Goal: Find contact information: Find contact information

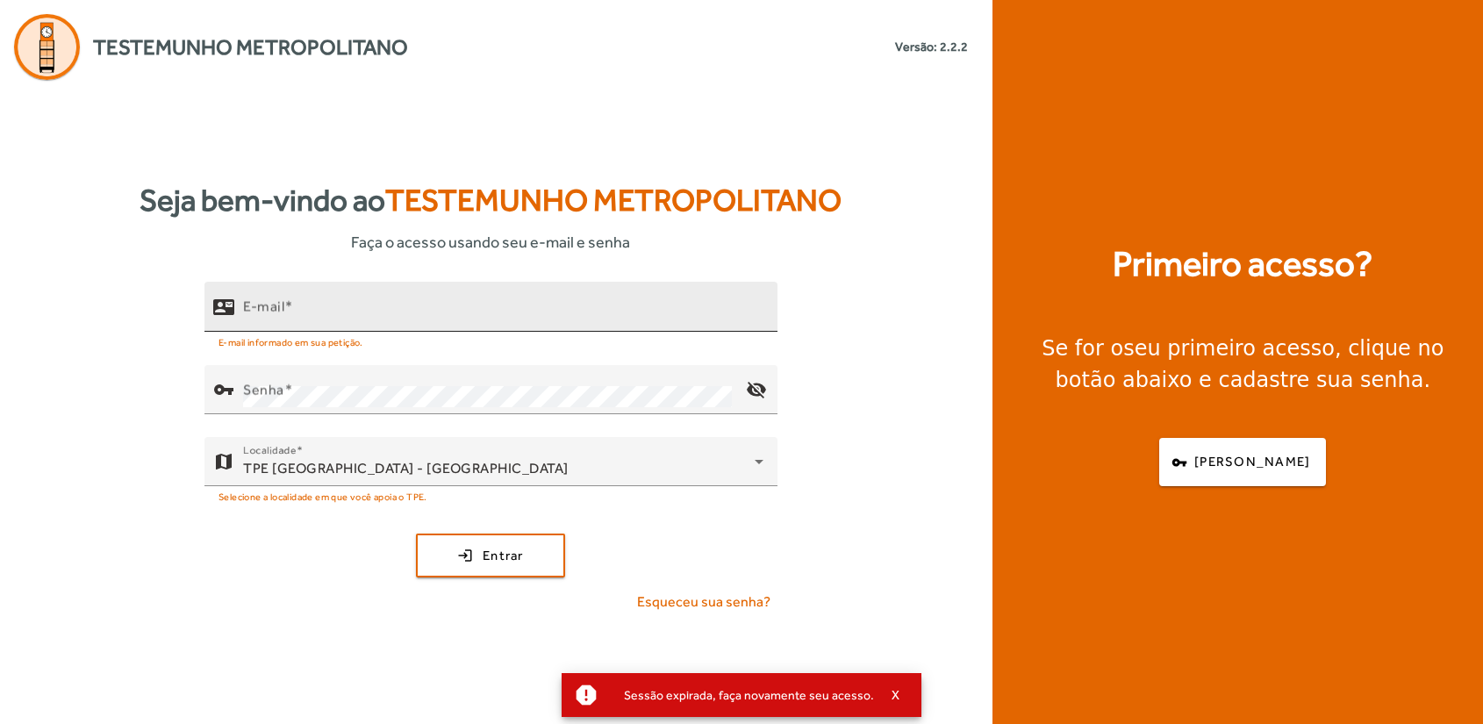
click at [390, 315] on input "E-mail" at bounding box center [503, 314] width 521 height 21
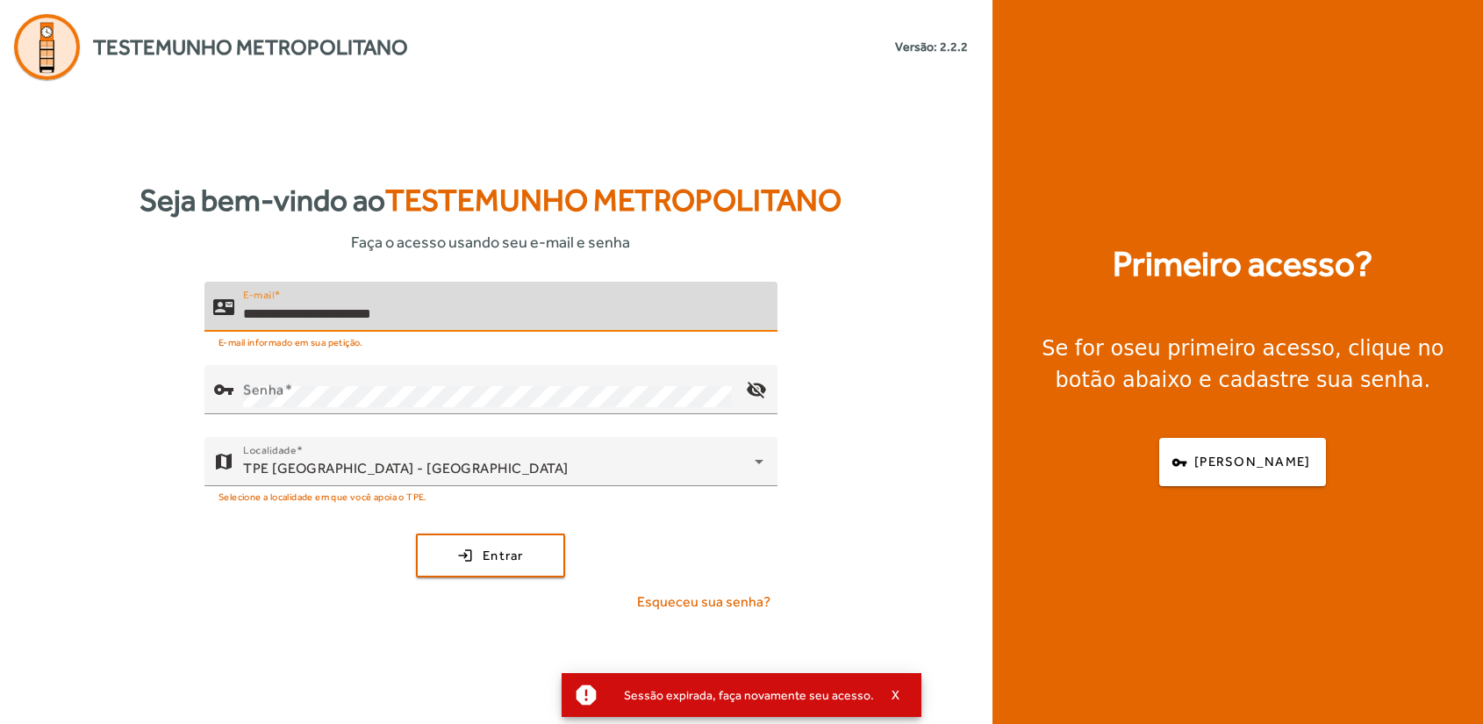
type input "**********"
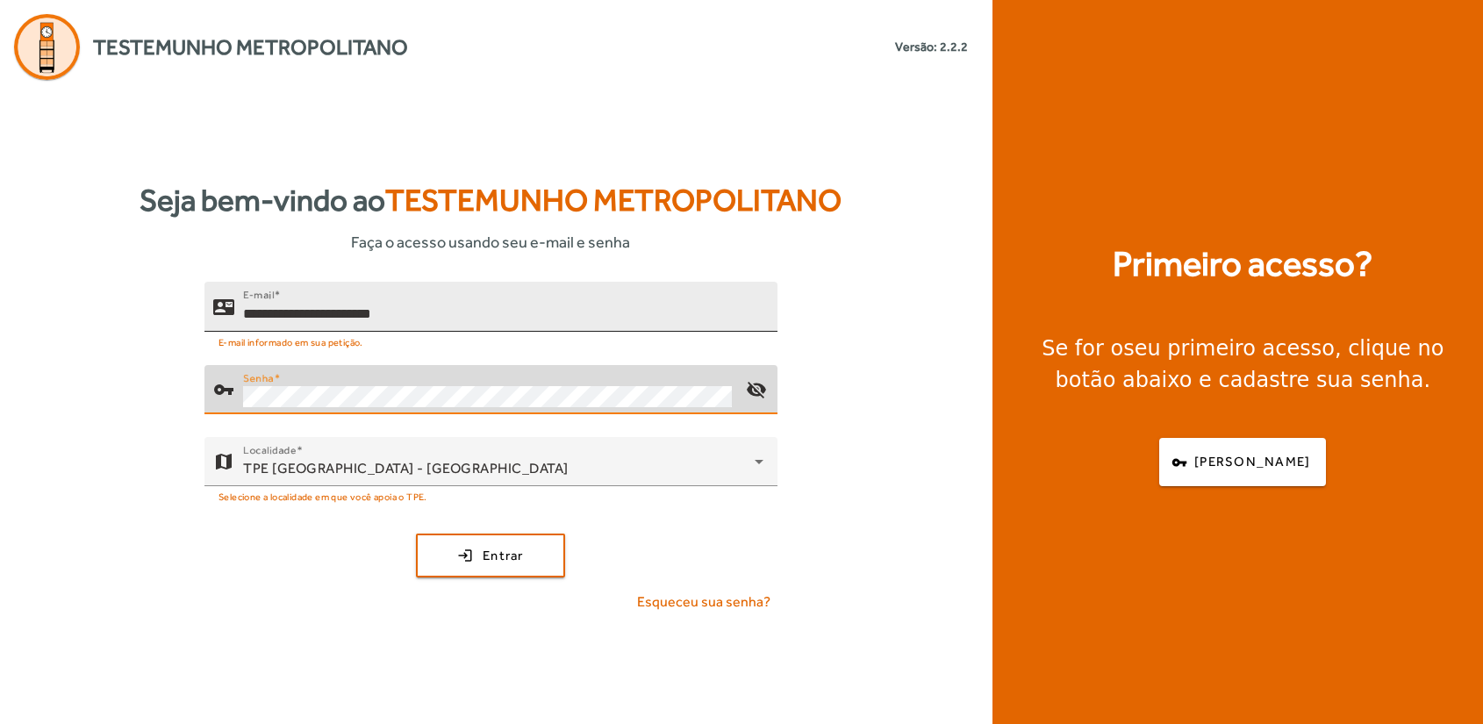
click at [416, 534] on button "login Entrar" at bounding box center [490, 556] width 149 height 44
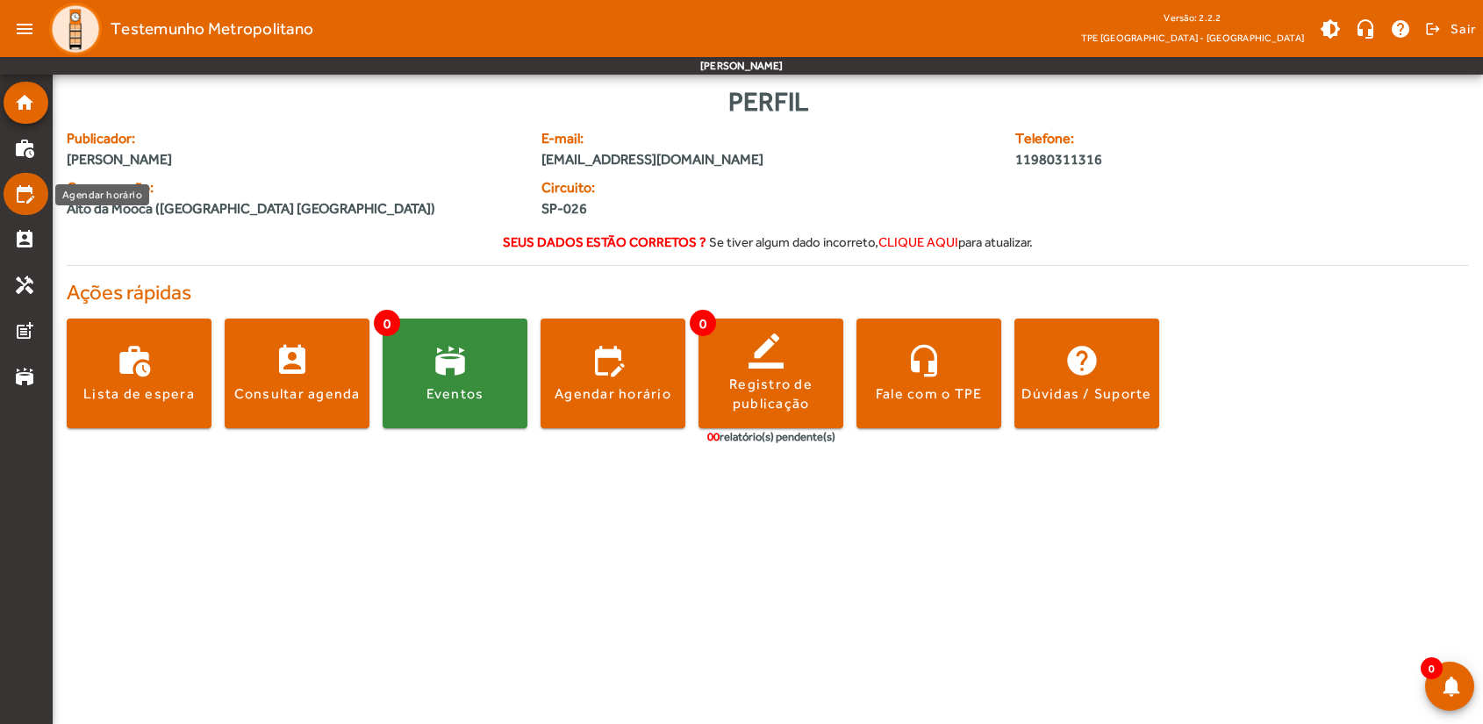
click at [21, 202] on mat-icon "edit_calendar" at bounding box center [24, 193] width 21 height 21
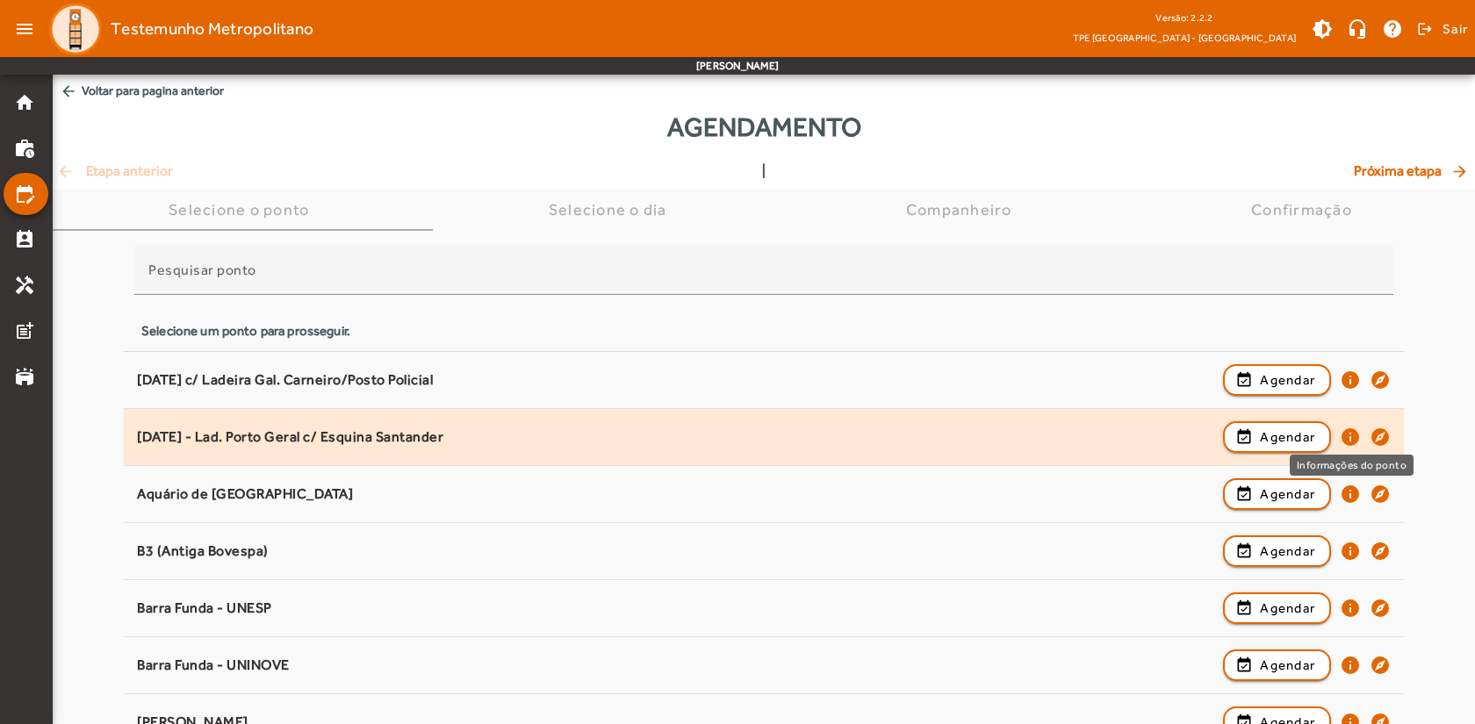
click at [1348, 438] on mat-icon "info" at bounding box center [1350, 437] width 21 height 21
click at [1345, 430] on mat-icon "info" at bounding box center [1350, 437] width 21 height 21
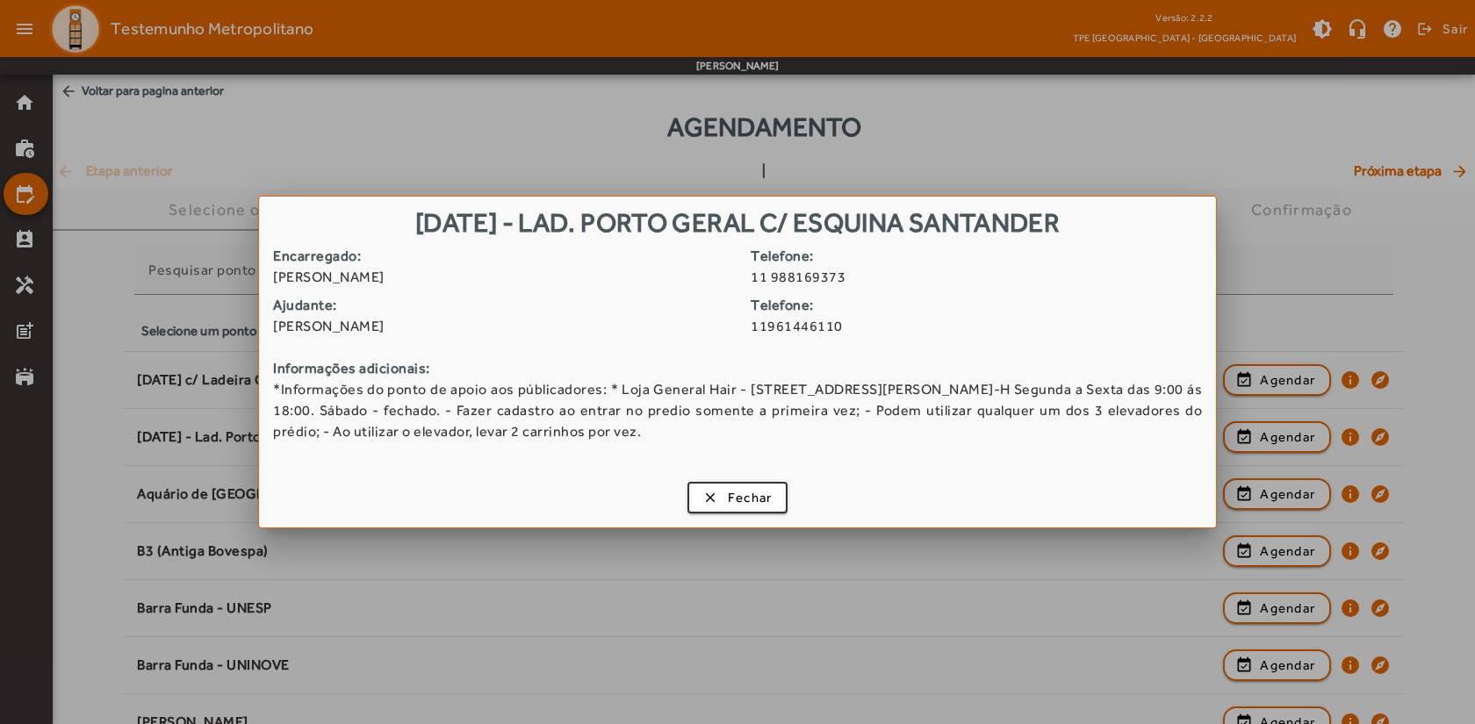
drag, startPoint x: 443, startPoint y: 275, endPoint x: 414, endPoint y: 327, distance: 59.3
click at [390, 283] on span "[PERSON_NAME]" at bounding box center [505, 277] width 464 height 21
copy span "Ormeño"
click at [746, 492] on span "Fechar" at bounding box center [750, 498] width 45 height 20
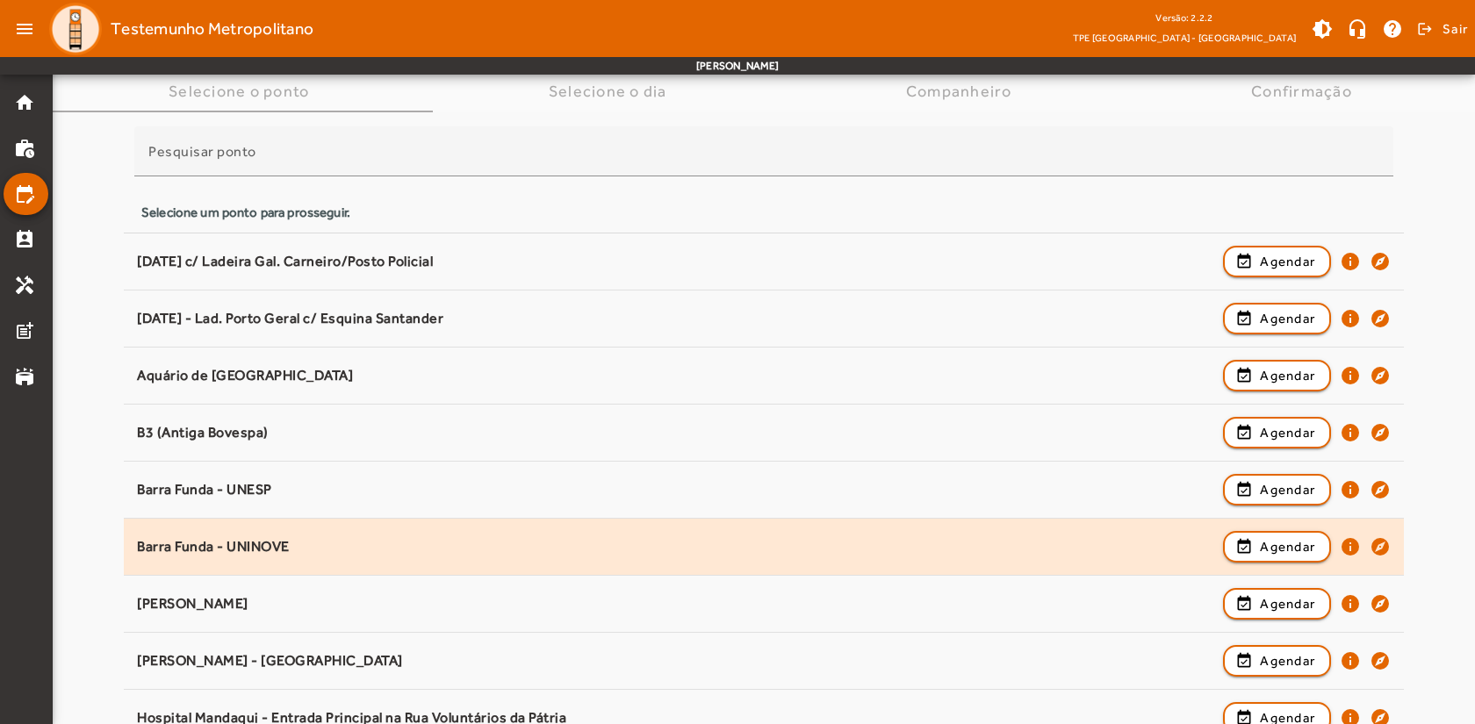
scroll to position [176, 0]
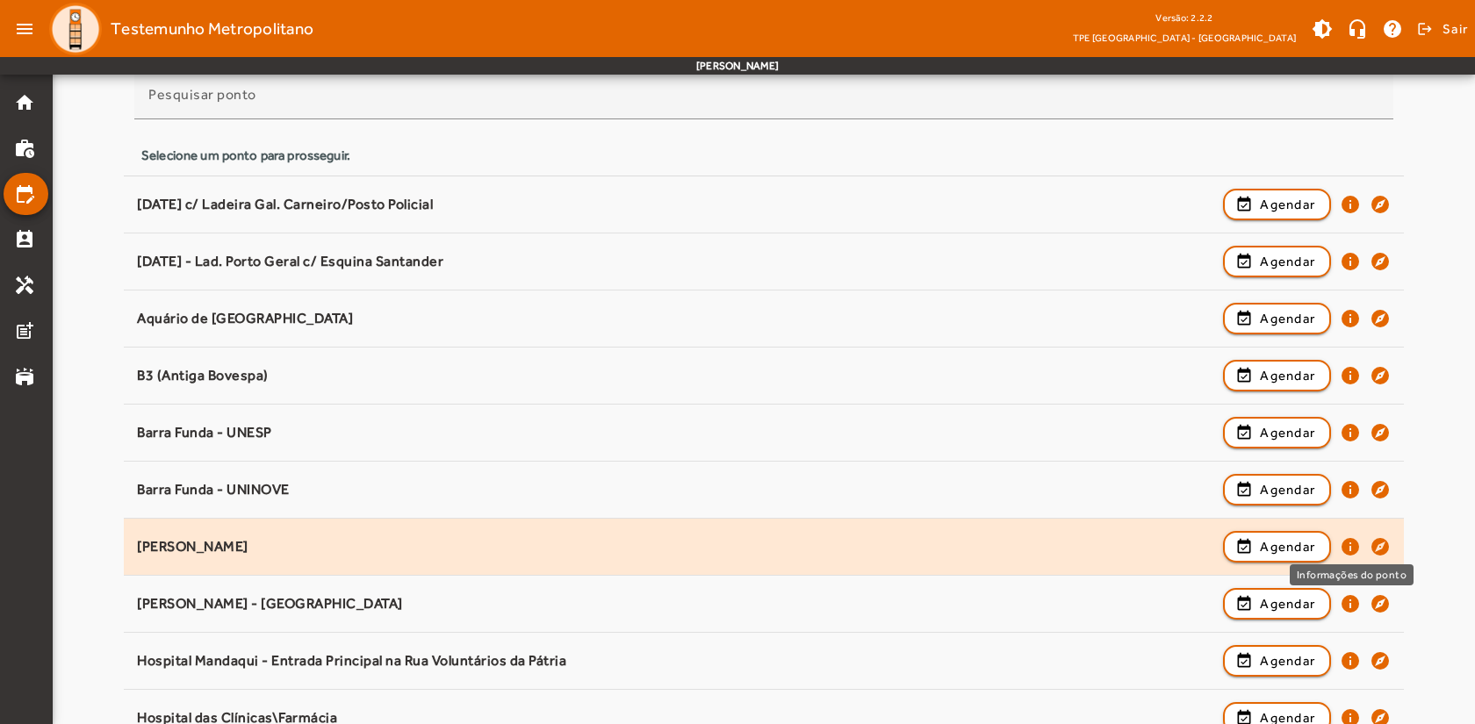
click at [1351, 544] on mat-icon "info" at bounding box center [1350, 546] width 21 height 21
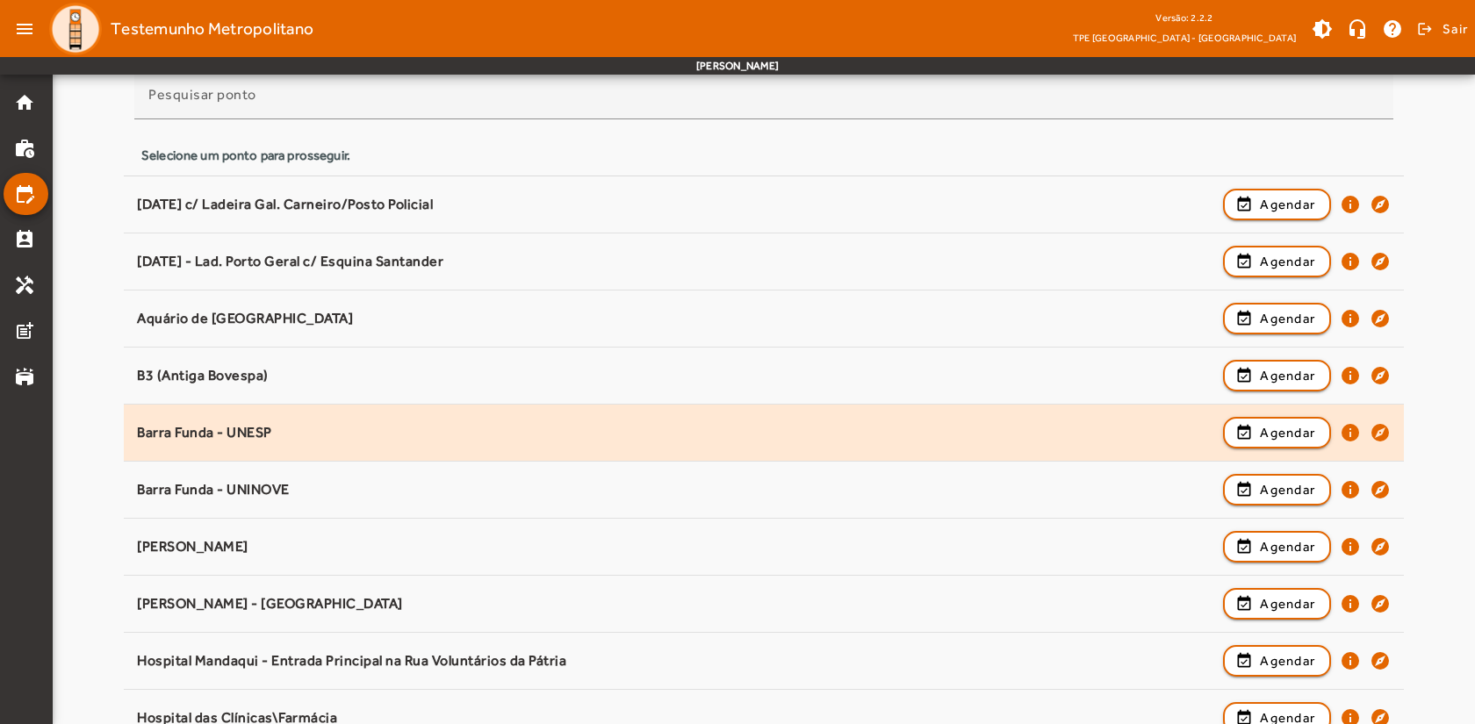
scroll to position [0, 0]
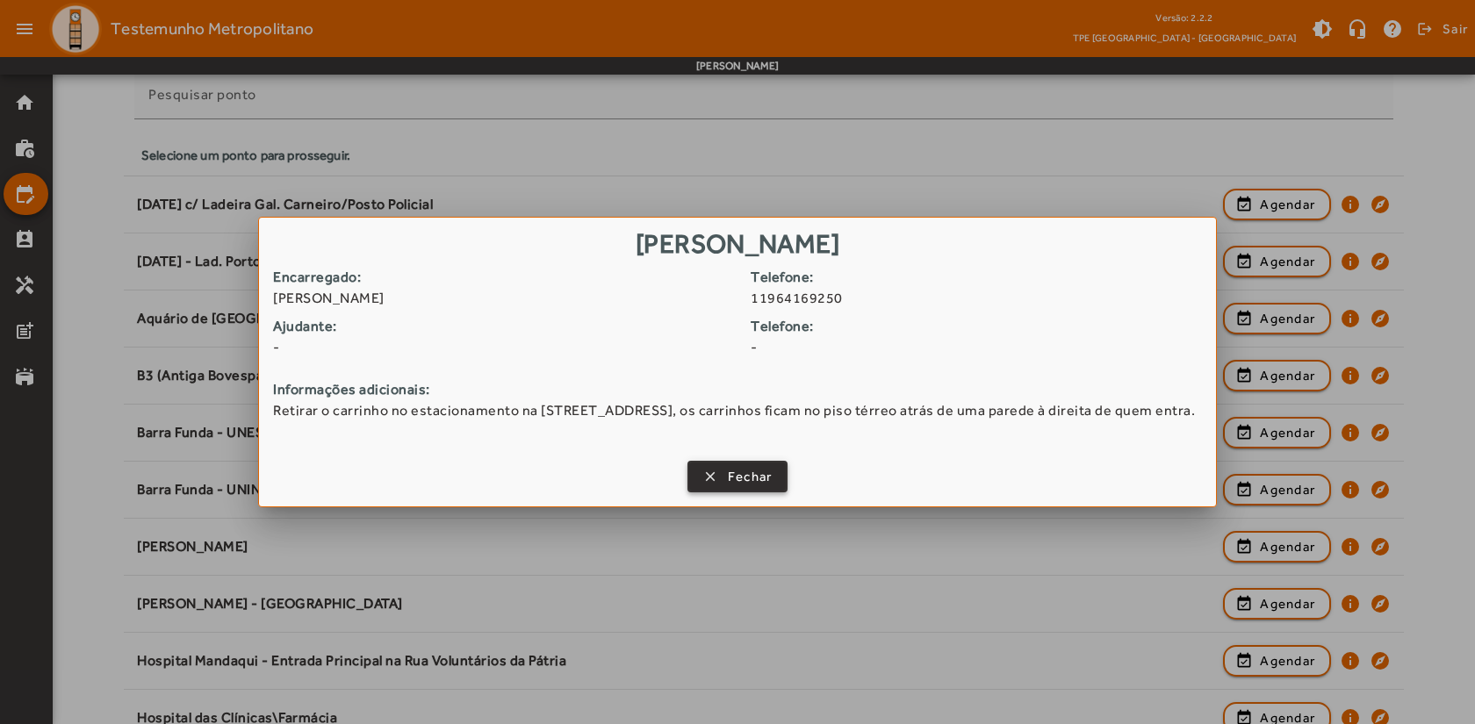
click at [739, 489] on span "button" at bounding box center [737, 477] width 97 height 42
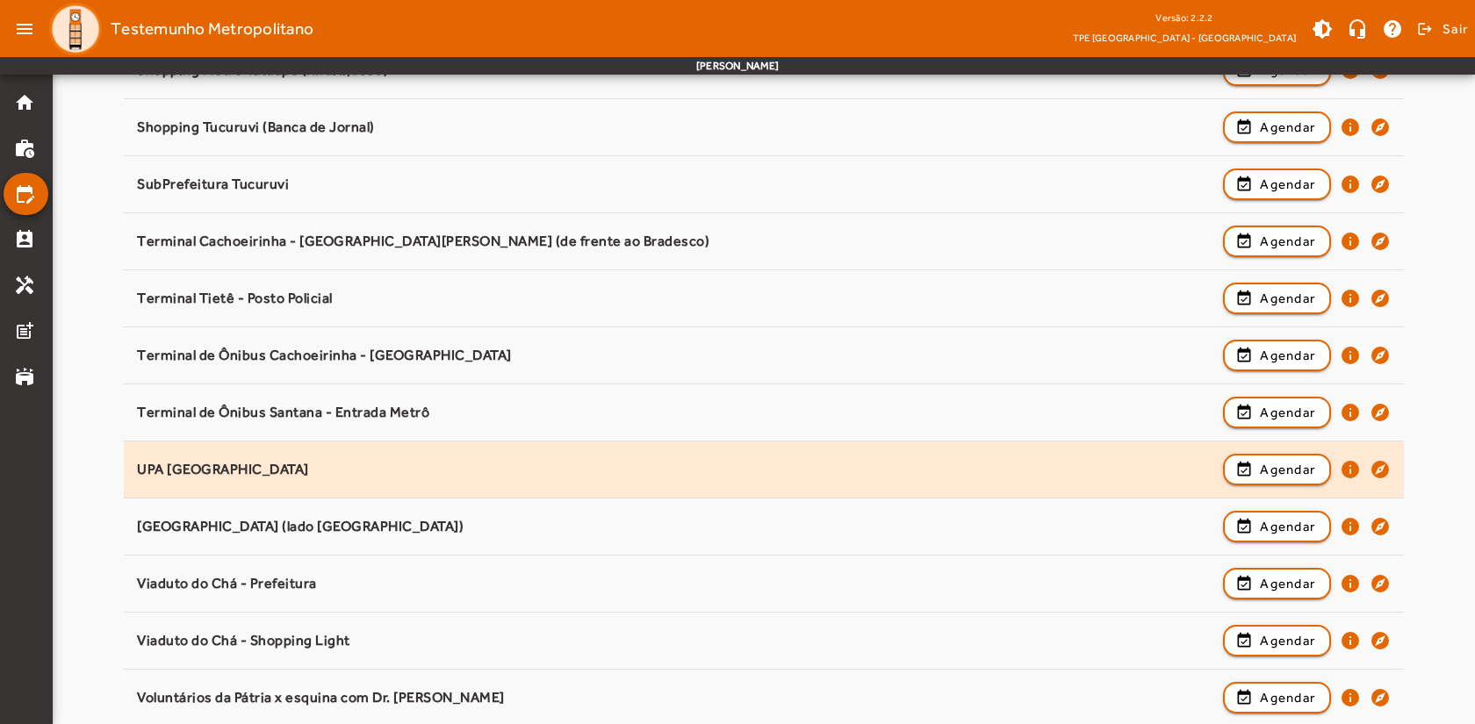
scroll to position [2194, 0]
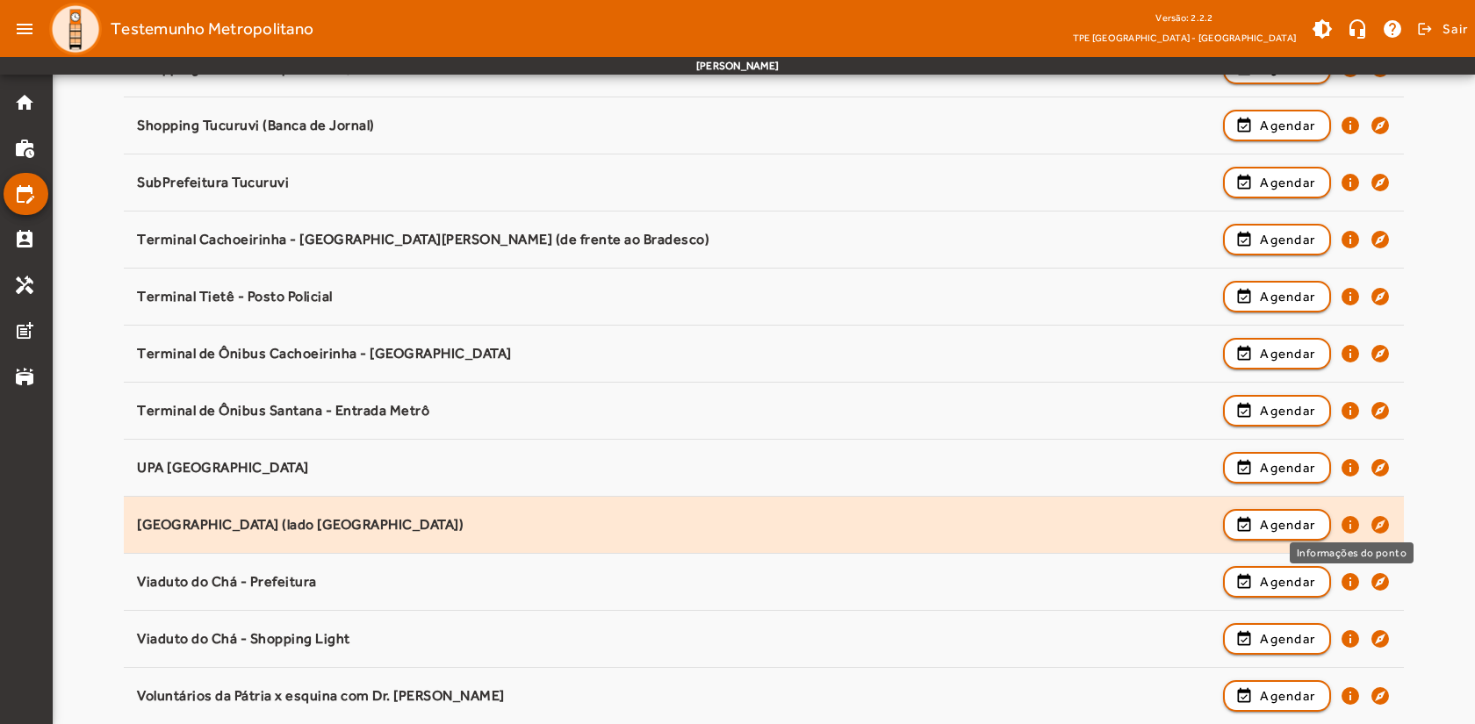
click at [1350, 522] on mat-icon "info" at bounding box center [1350, 524] width 21 height 21
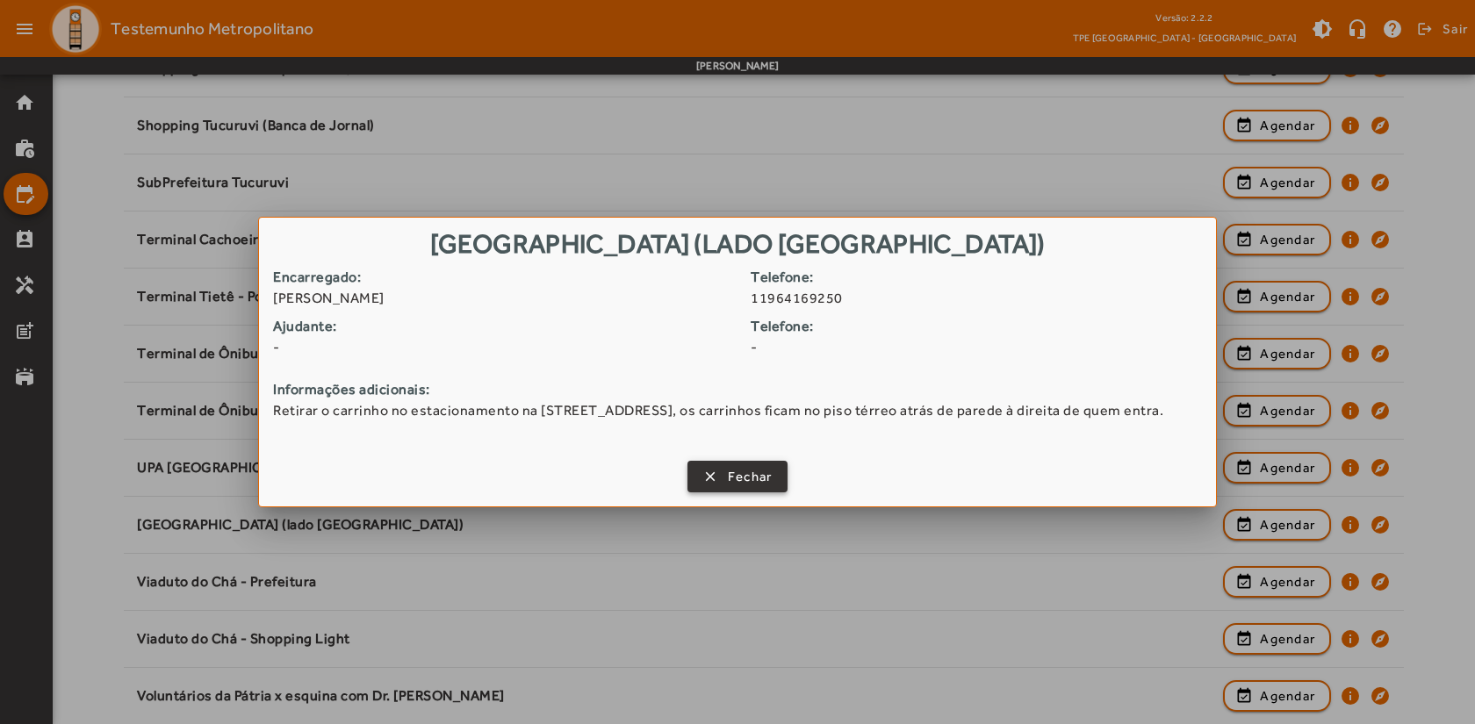
click at [743, 475] on span "Fechar" at bounding box center [750, 477] width 45 height 20
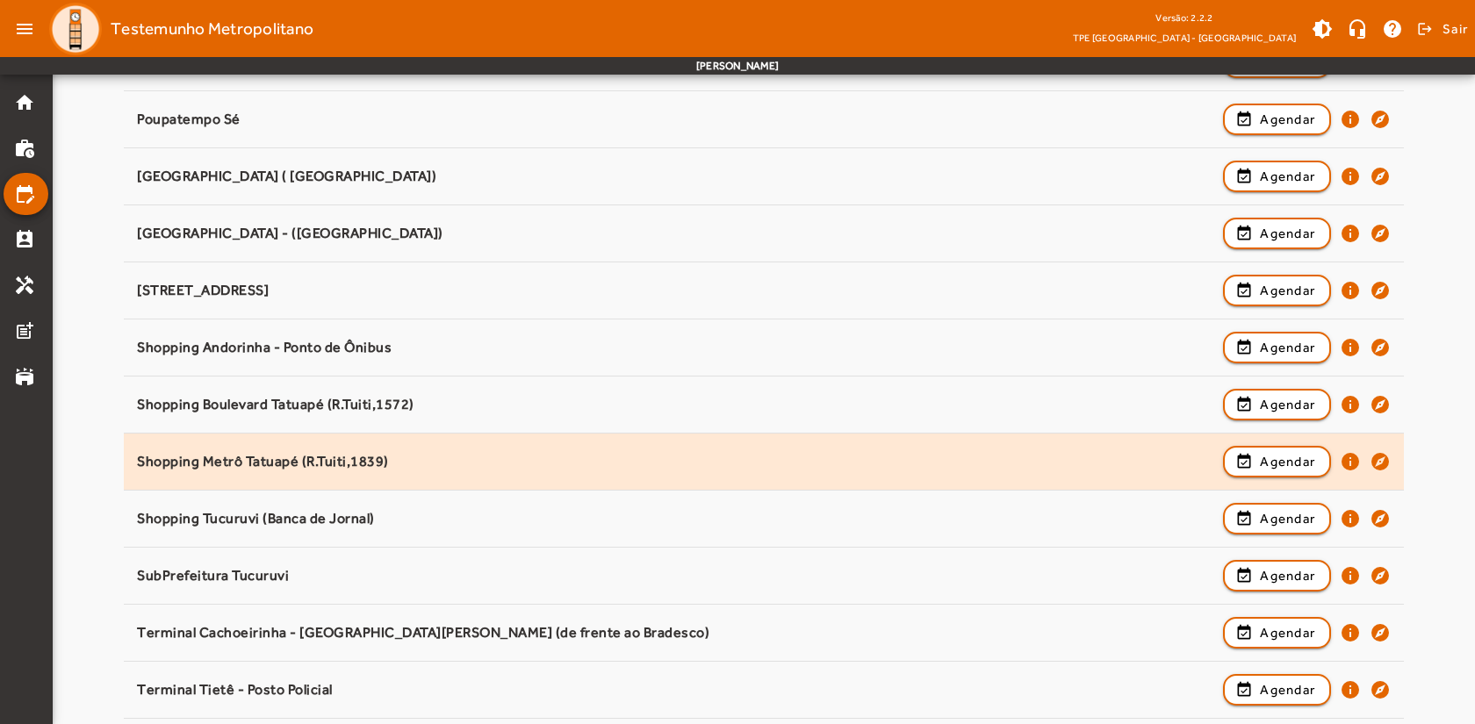
scroll to position [1785, 0]
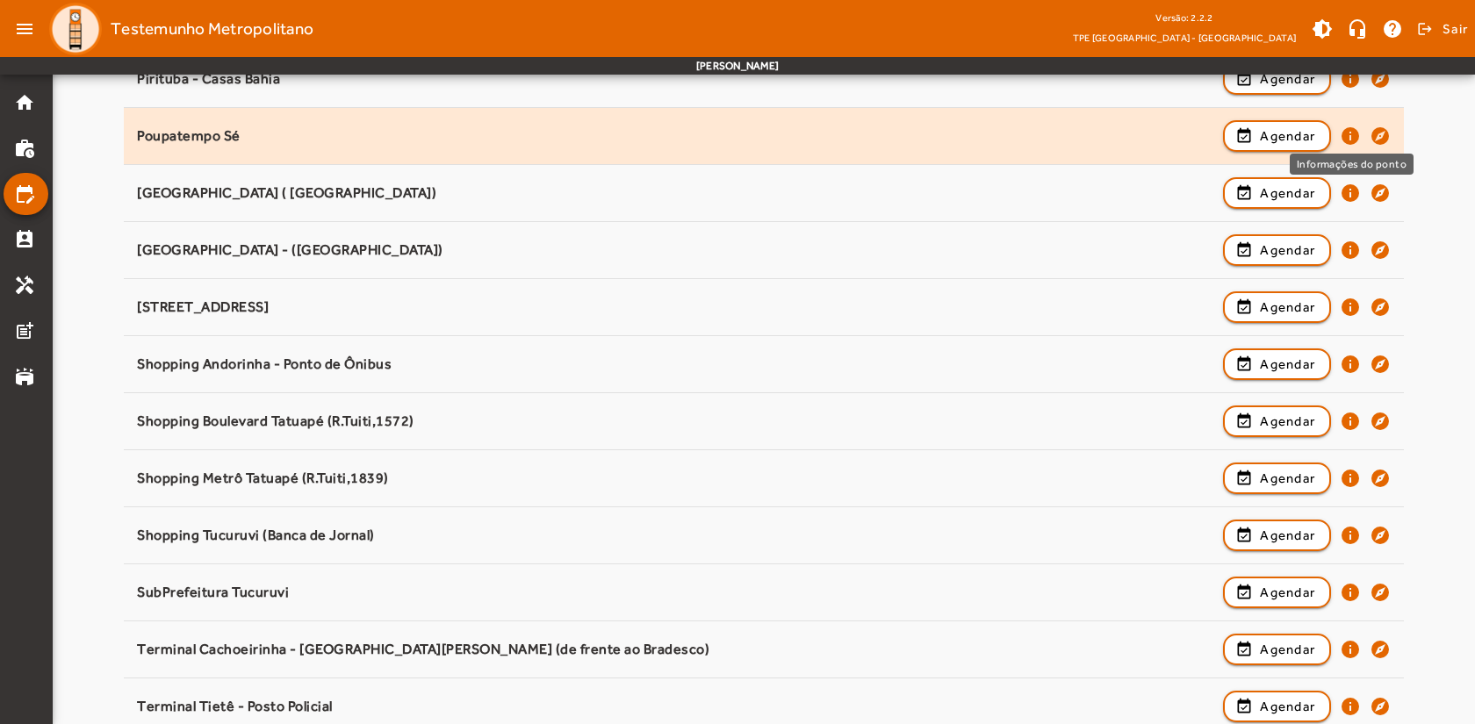
click at [1351, 136] on mat-icon "info" at bounding box center [1350, 136] width 21 height 21
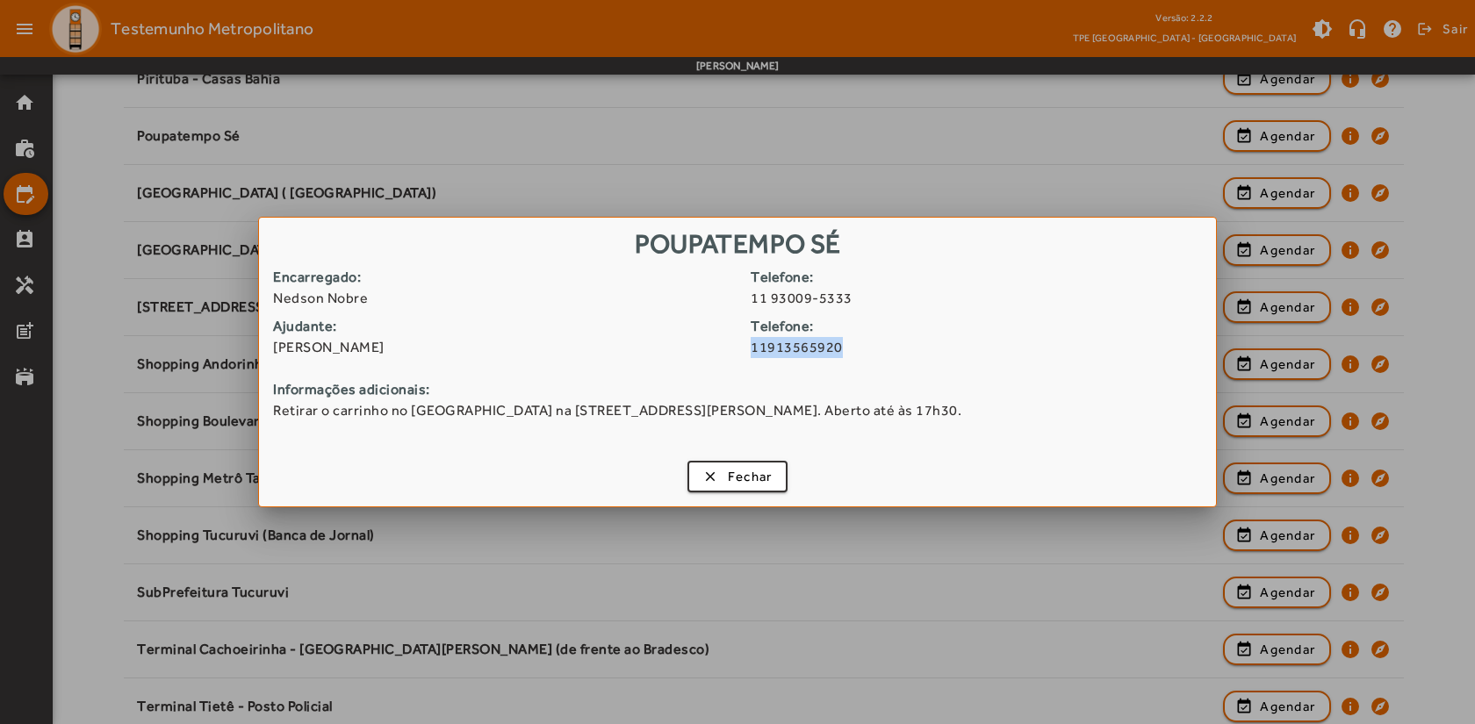
drag, startPoint x: 749, startPoint y: 349, endPoint x: 845, endPoint y: 344, distance: 96.7
click at [845, 344] on div "Ajudante: [PERSON_NAME] Telefone: [PHONE_NUMBER]" at bounding box center [737, 340] width 929 height 49
copy span "11913565920"
click at [756, 479] on span "Fechar" at bounding box center [750, 477] width 45 height 20
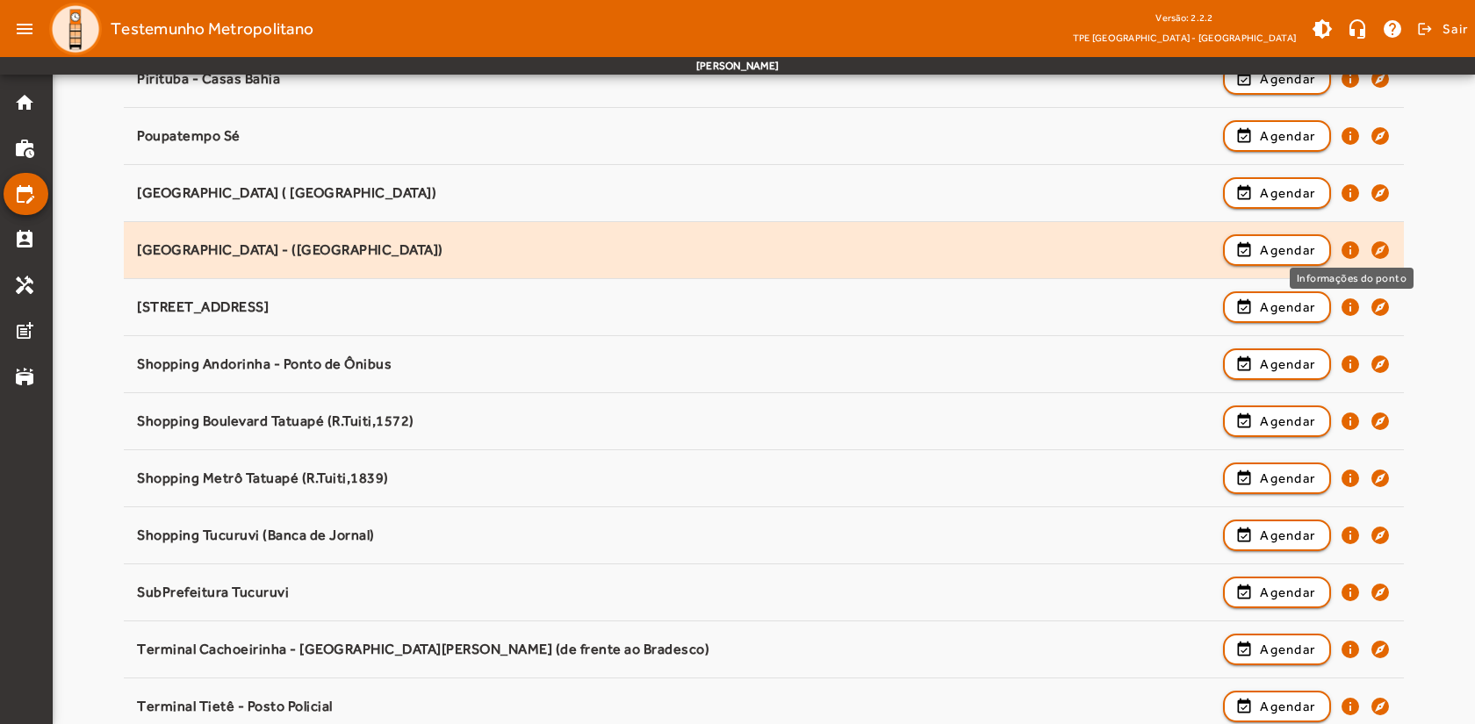
click at [1350, 247] on mat-icon "info" at bounding box center [1350, 250] width 21 height 21
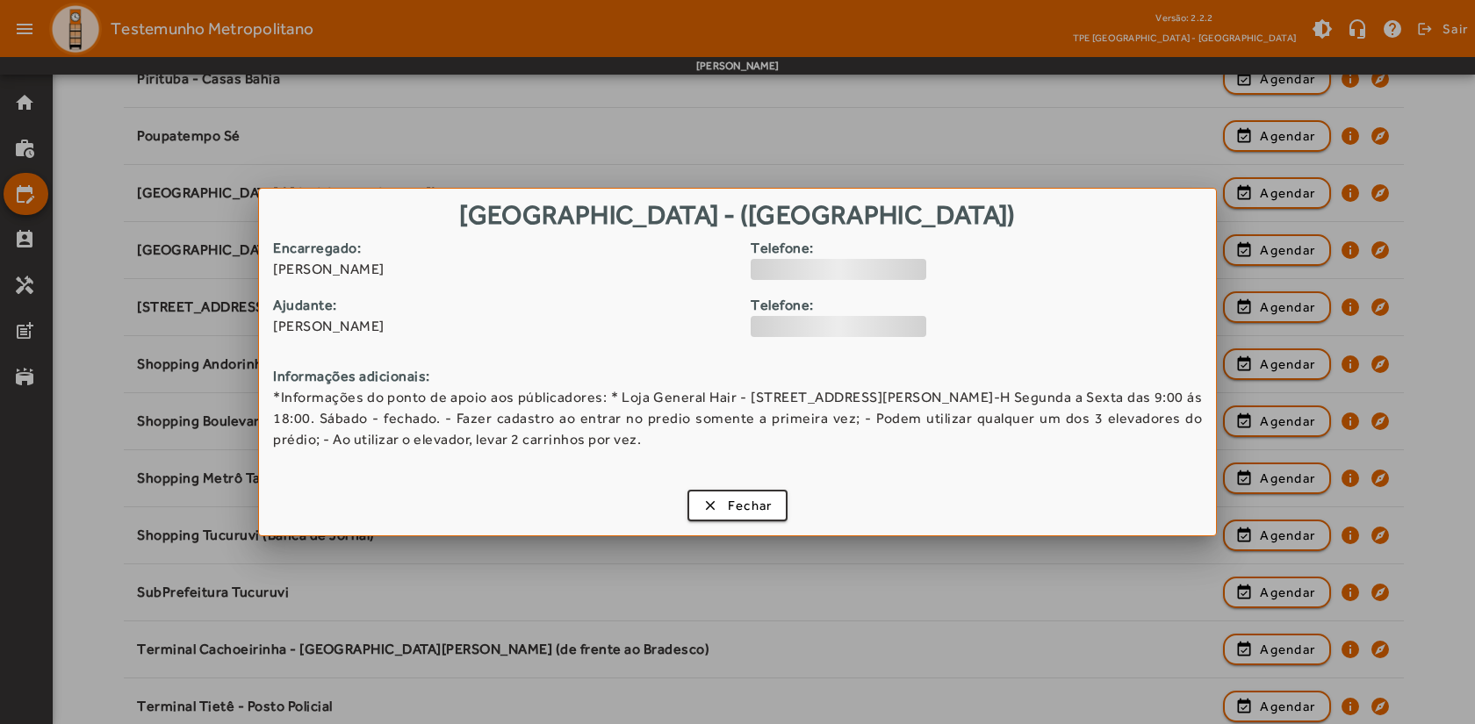
scroll to position [0, 0]
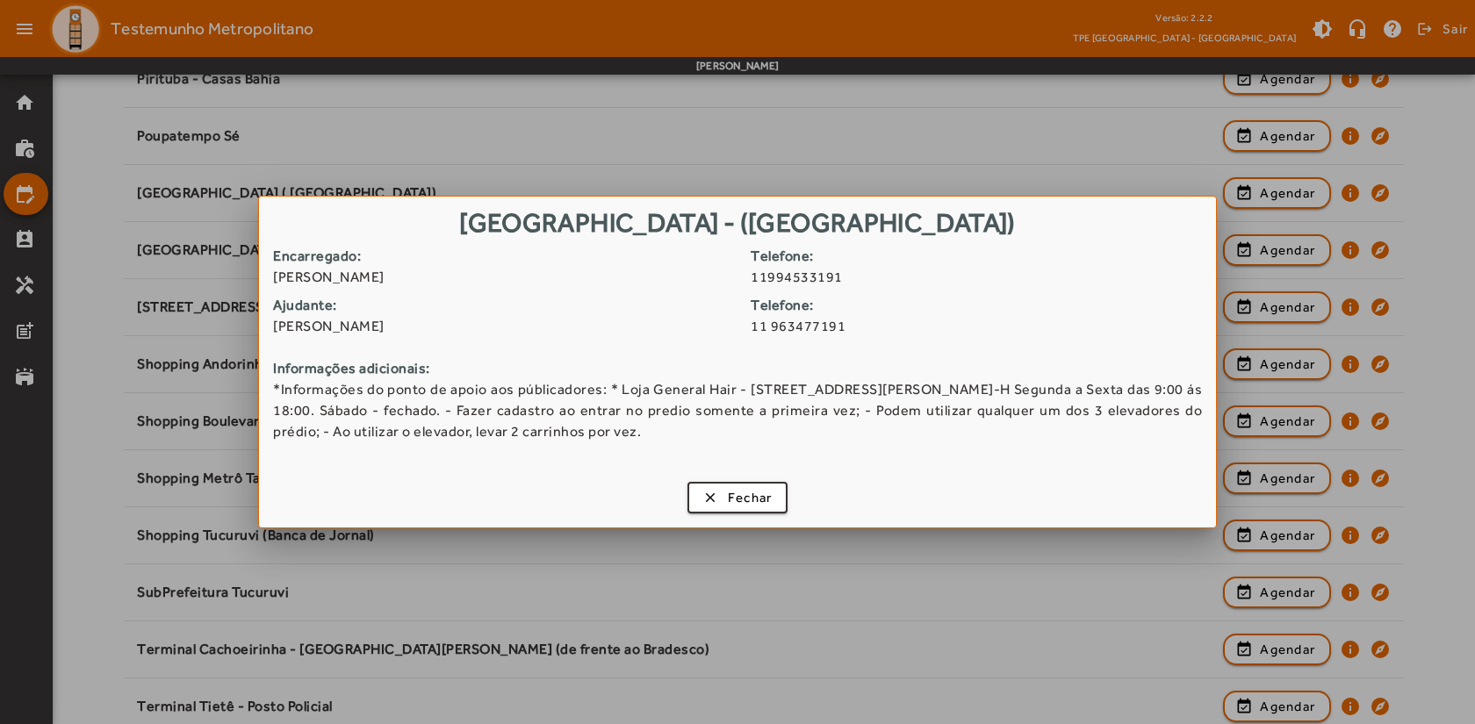
drag, startPoint x: 465, startPoint y: 278, endPoint x: 277, endPoint y: 272, distance: 187.9
click at [273, 272] on span "[PERSON_NAME]" at bounding box center [505, 277] width 464 height 21
copy span "[PERSON_NAME]"
drag, startPoint x: 510, startPoint y: 325, endPoint x: 258, endPoint y: 325, distance: 251.9
click at [258, 325] on div "[GEOGRAPHIC_DATA] - (Base Policial) Encarregado: [PERSON_NAME] Telefone: 119945…" at bounding box center [737, 362] width 959 height 333
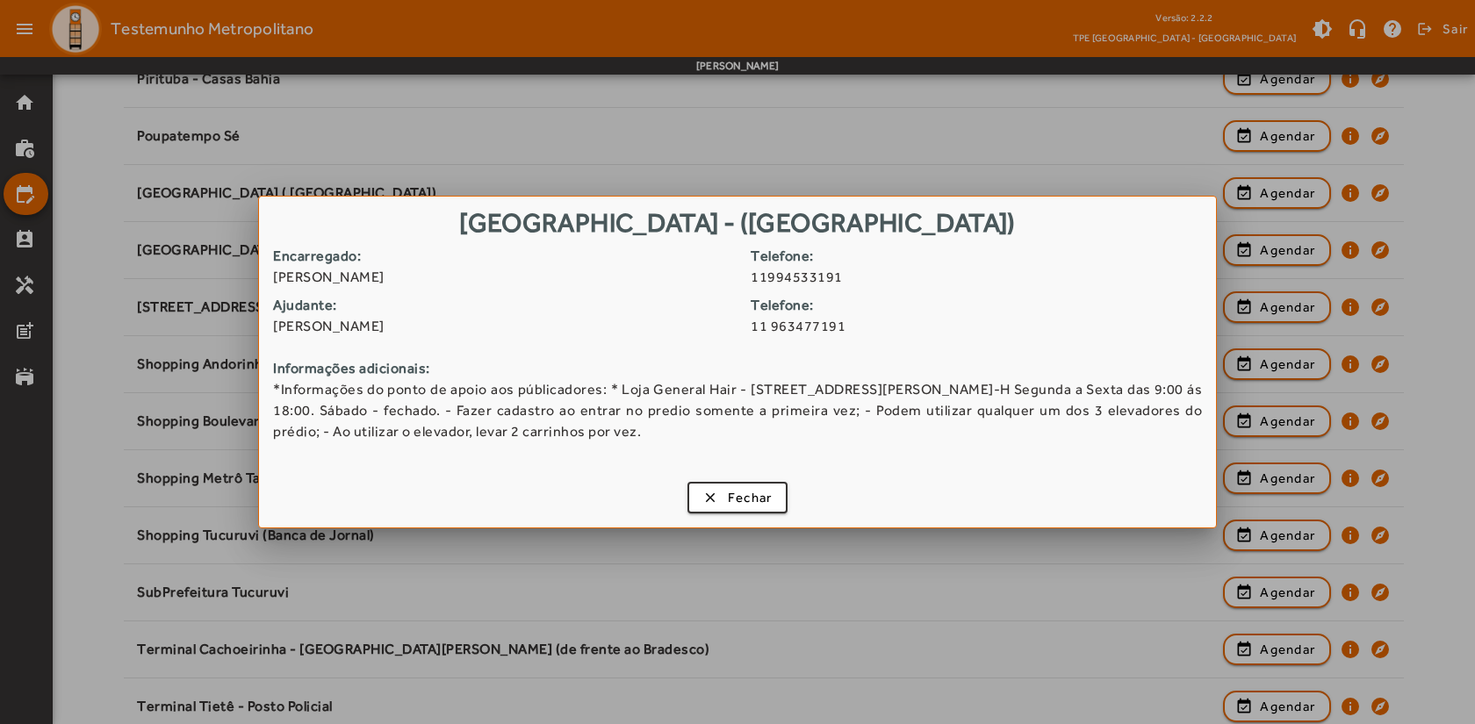
copy span "[PERSON_NAME]"
click at [745, 509] on span "button" at bounding box center [737, 498] width 97 height 42
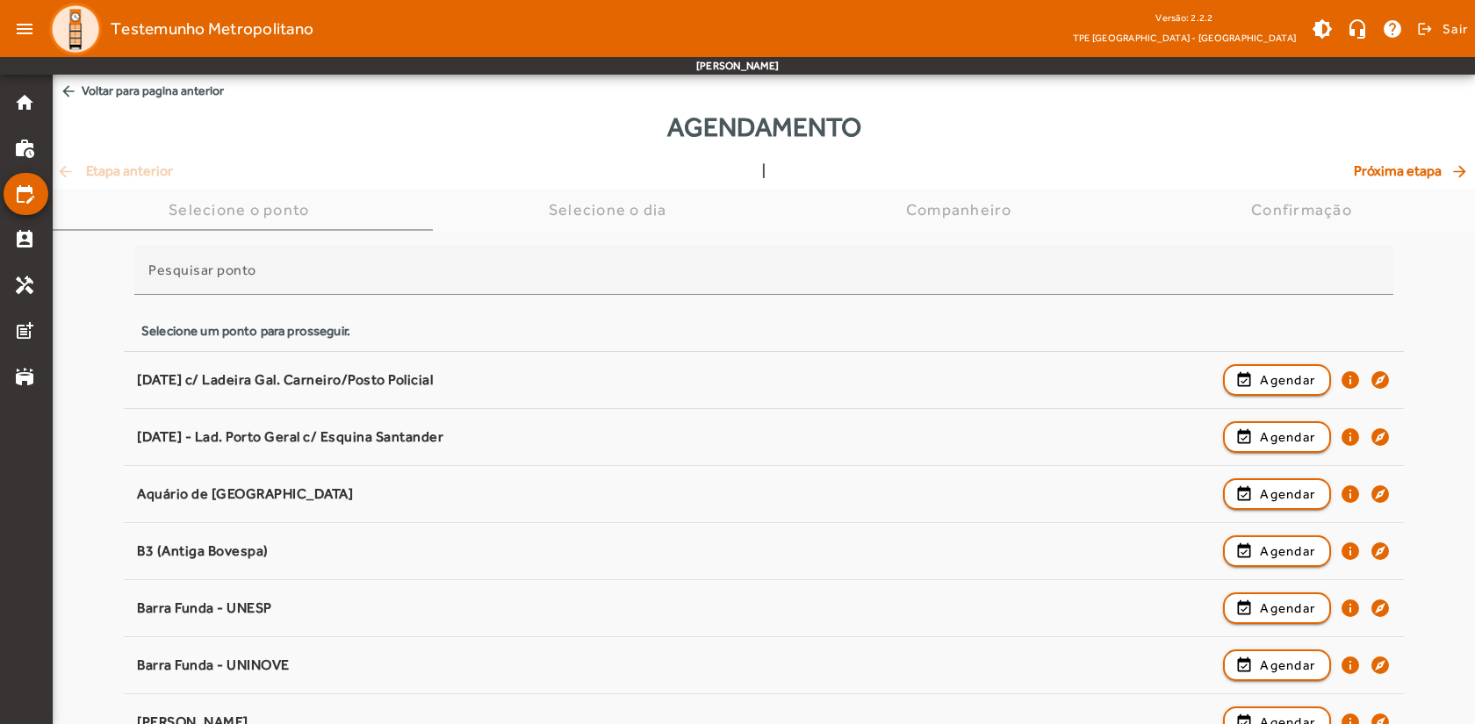
scroll to position [1785, 0]
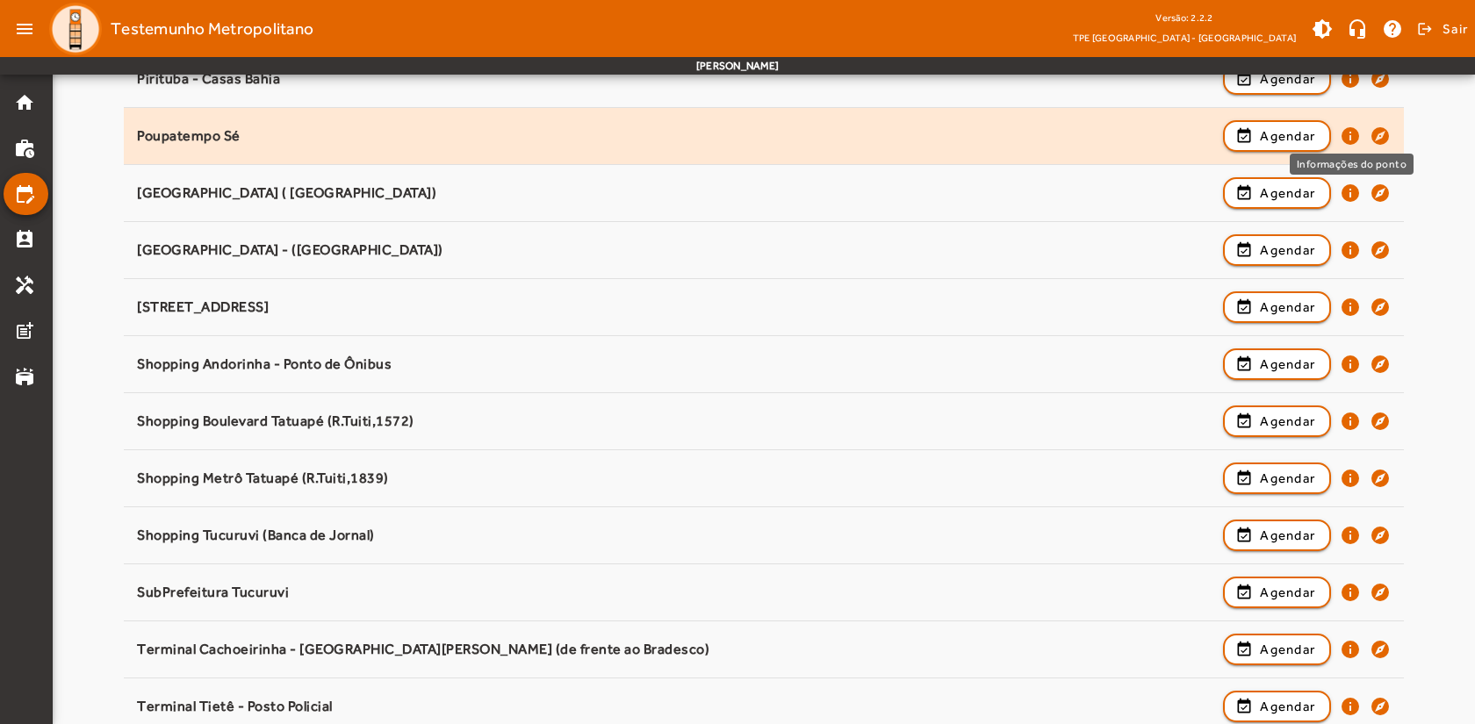
click at [1348, 135] on mat-icon "info" at bounding box center [1350, 136] width 21 height 21
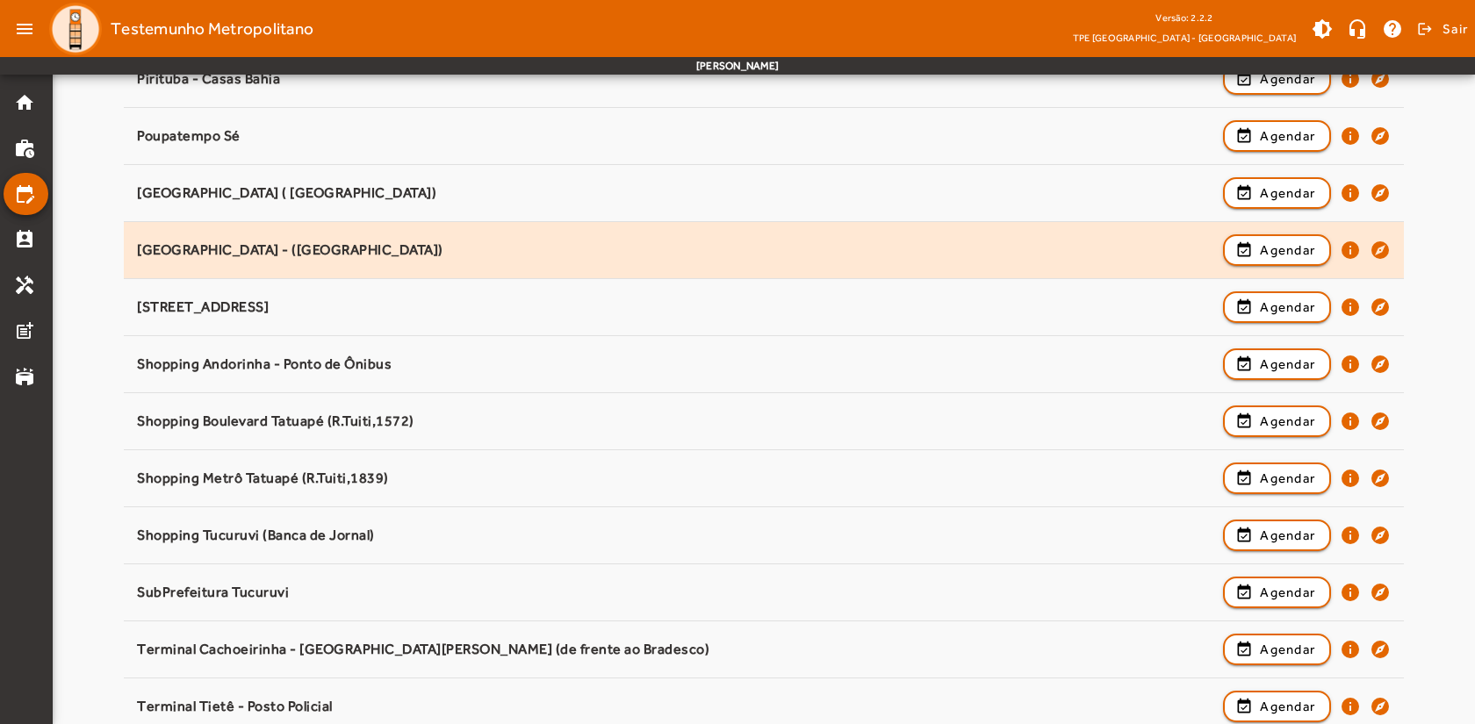
scroll to position [0, 0]
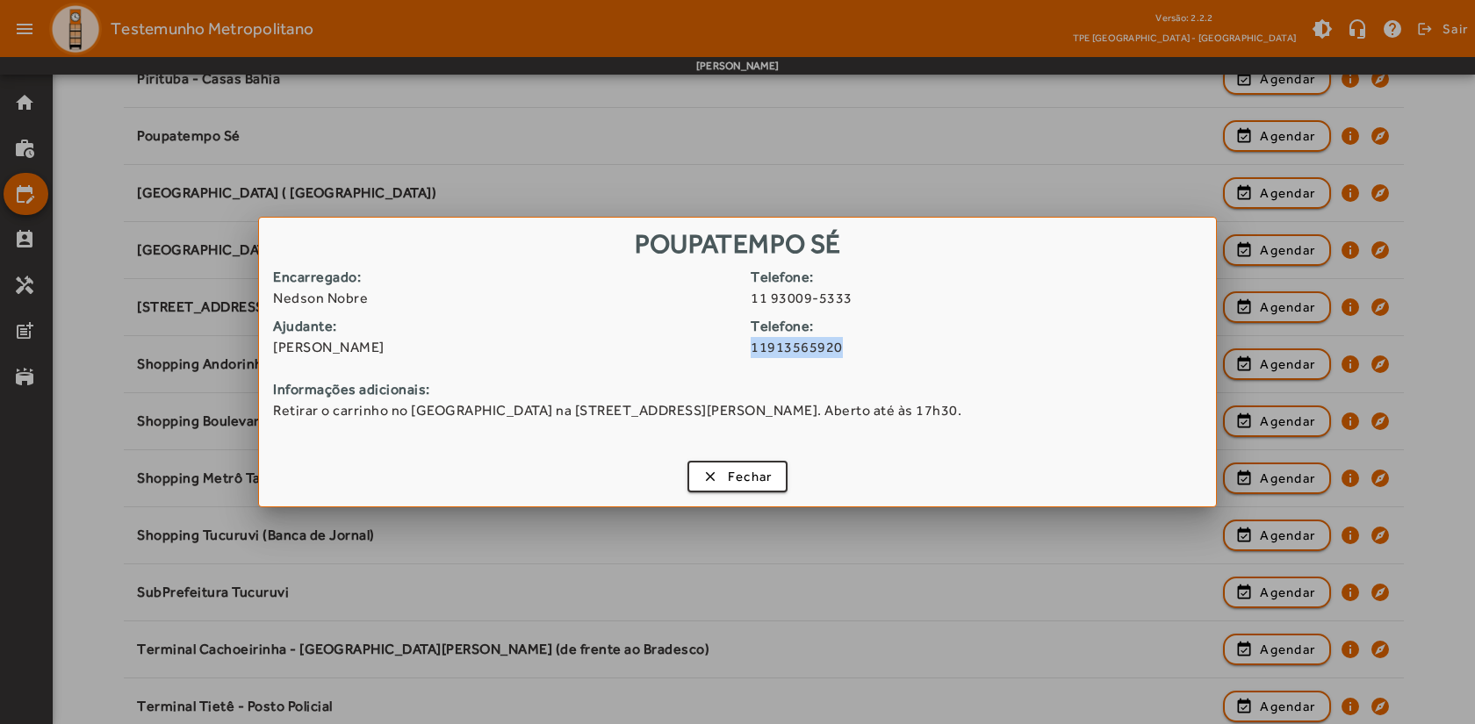
drag, startPoint x: 847, startPoint y: 344, endPoint x: 752, endPoint y: 348, distance: 94.9
click at [752, 348] on span "11913565920" at bounding box center [983, 347] width 464 height 21
copy span "11913565920"
click at [723, 479] on span "button" at bounding box center [737, 477] width 97 height 42
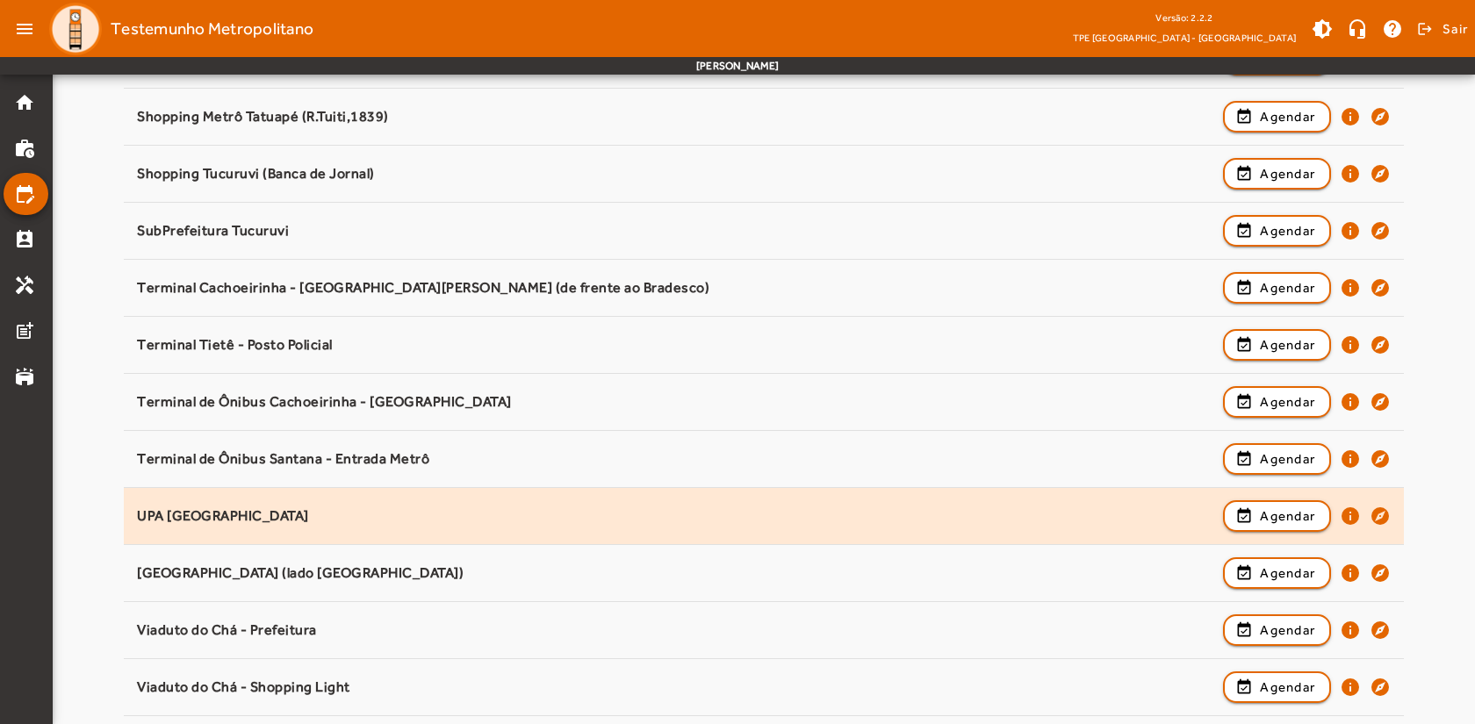
scroll to position [2194, 0]
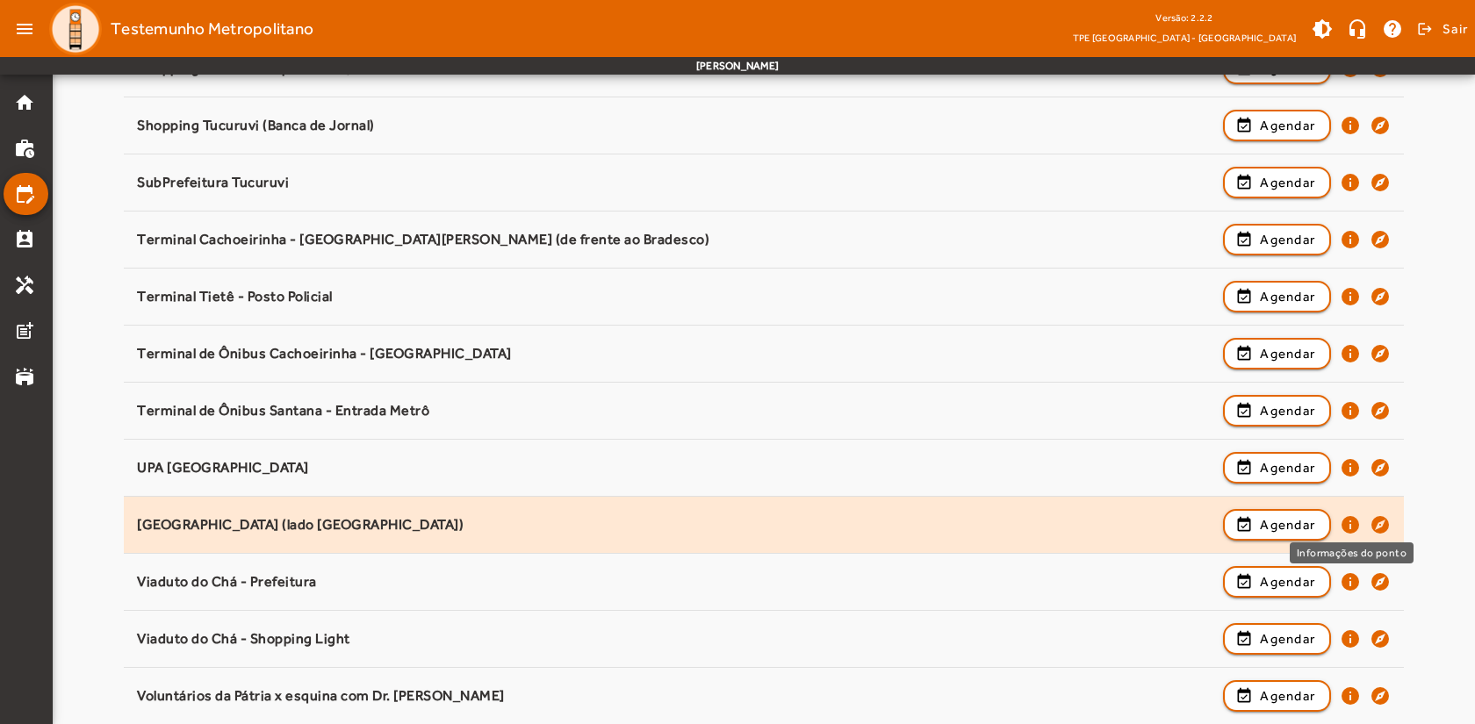
click at [1353, 525] on mat-icon "info" at bounding box center [1350, 524] width 21 height 21
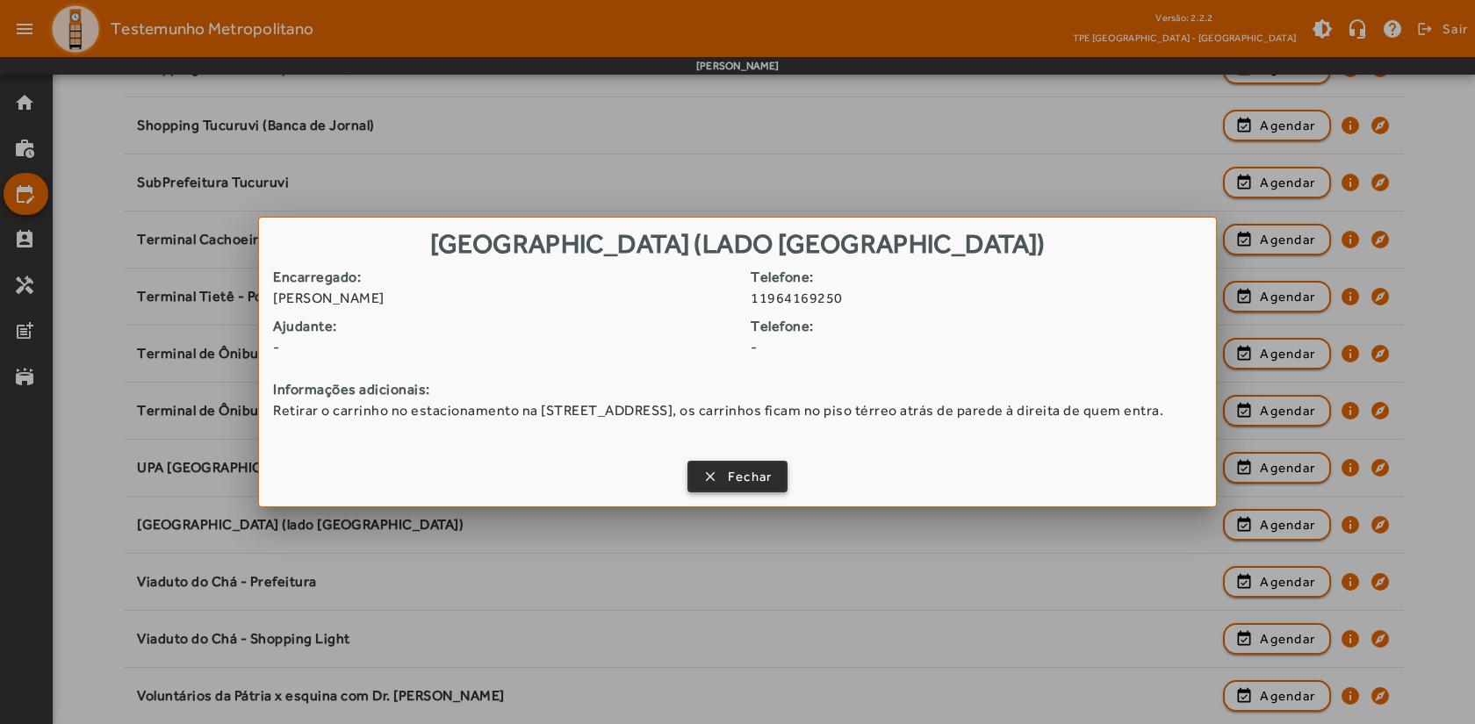
click at [729, 476] on span "Fechar" at bounding box center [750, 477] width 45 height 20
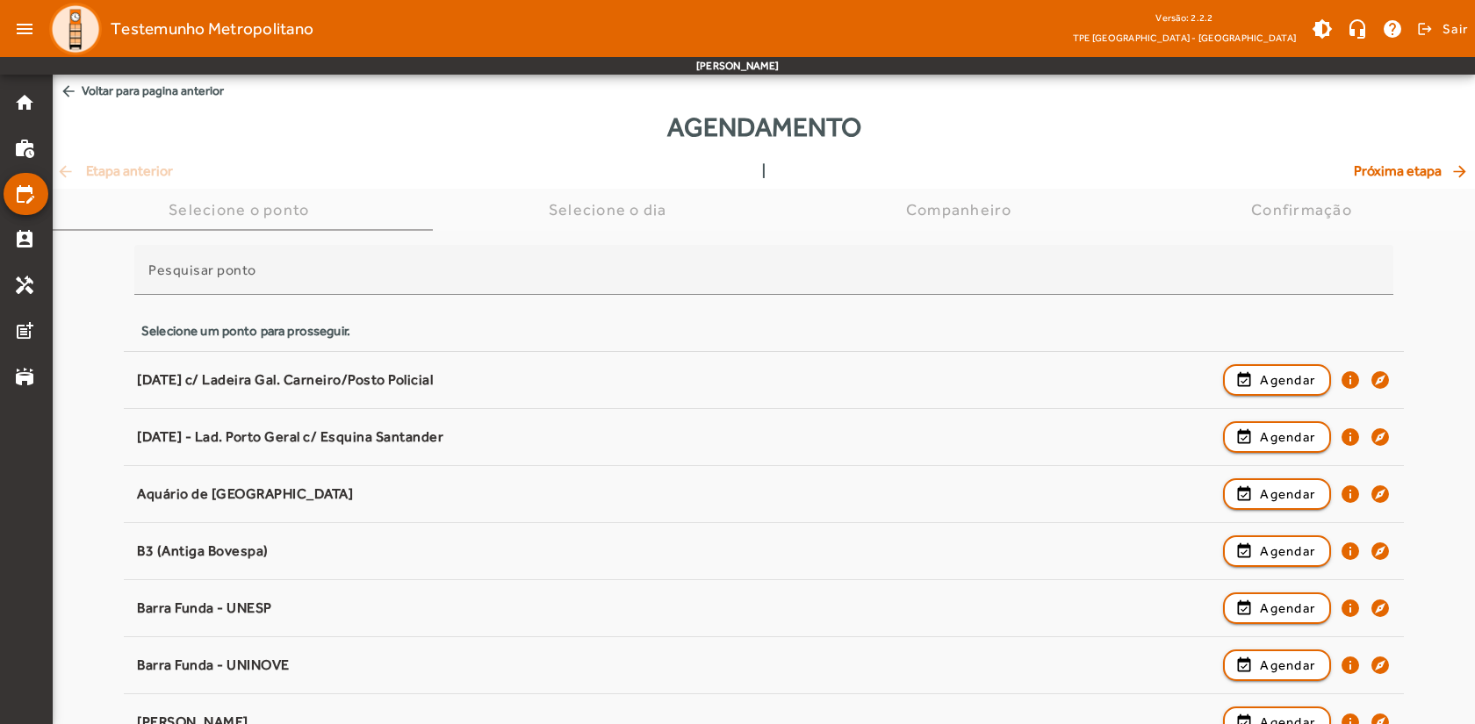
scroll to position [2194, 0]
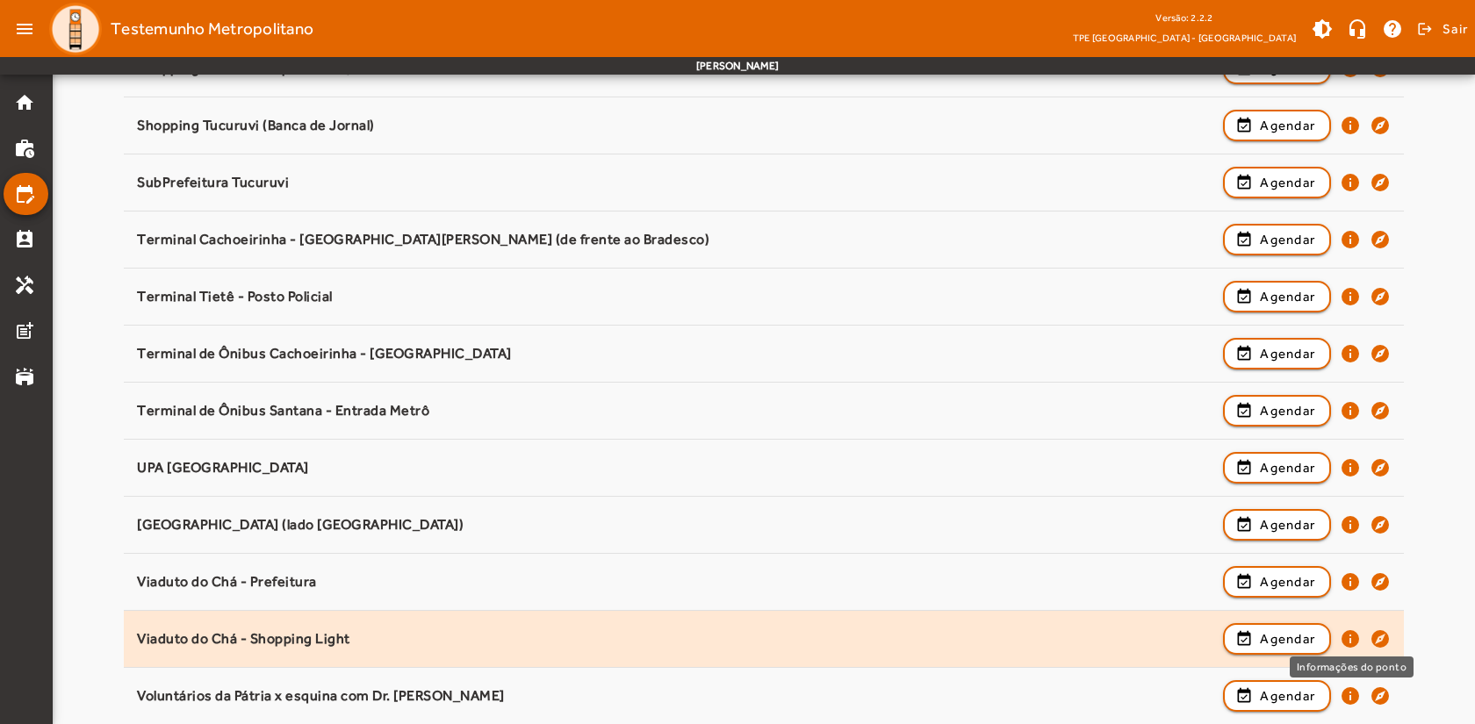
click at [1352, 639] on mat-icon "info" at bounding box center [1350, 638] width 21 height 21
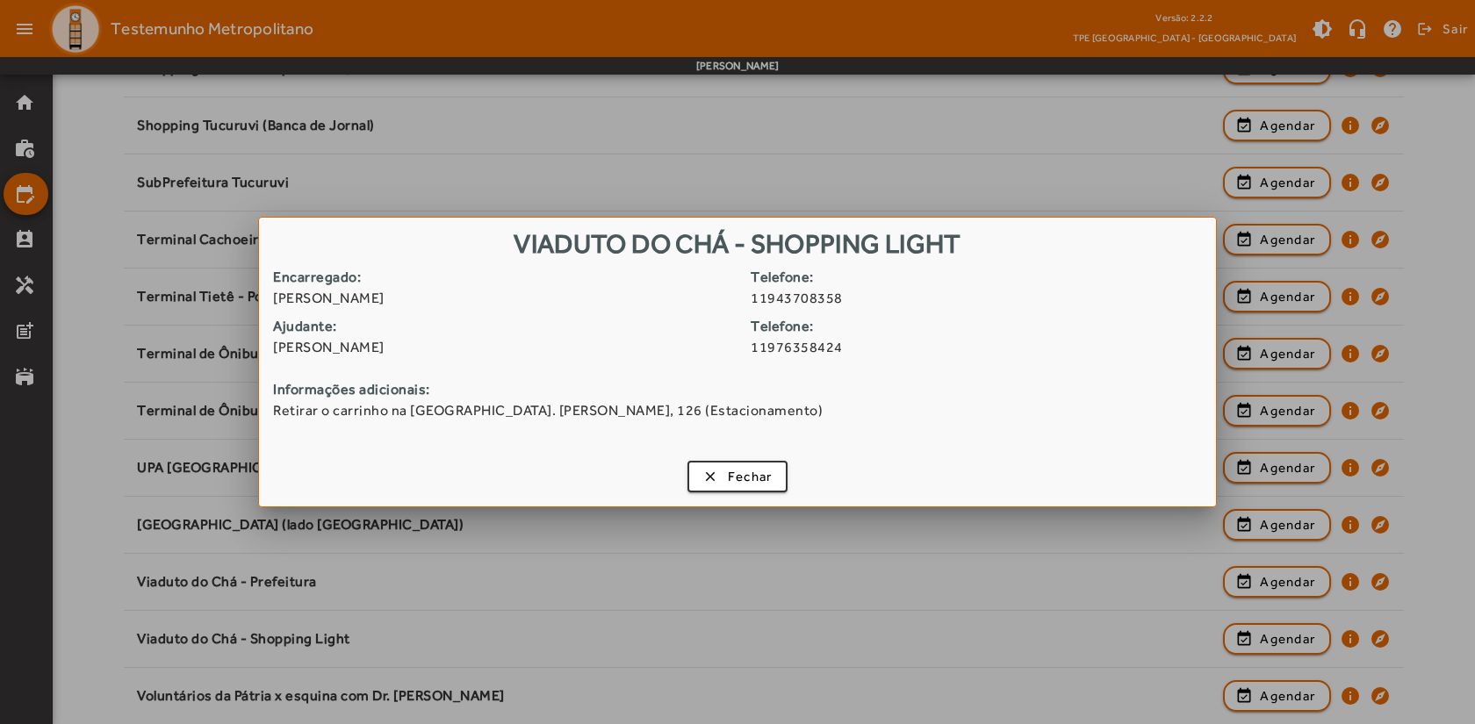
click at [843, 348] on span "11976358424" at bounding box center [983, 347] width 464 height 21
click at [749, 474] on span "Fechar" at bounding box center [750, 477] width 45 height 20
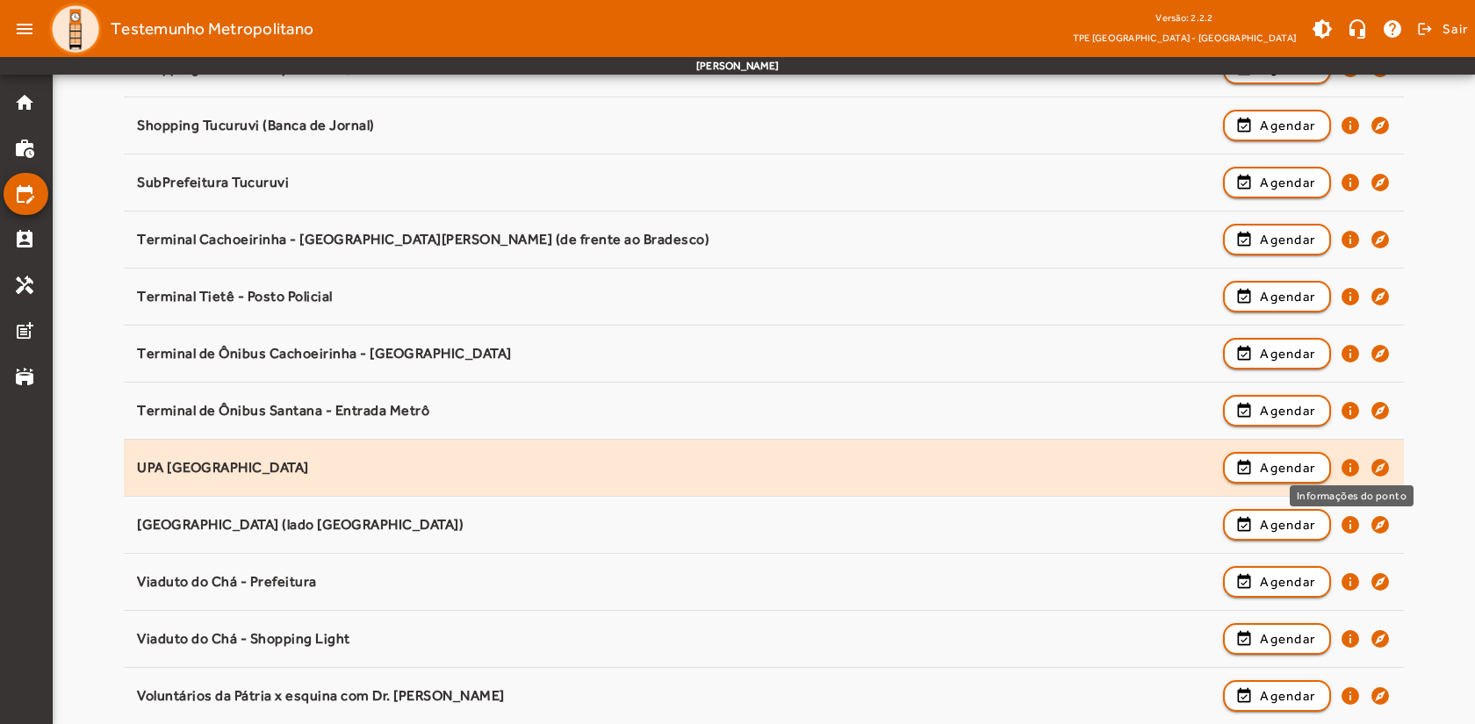
click at [1357, 463] on mat-icon "info" at bounding box center [1350, 467] width 21 height 21
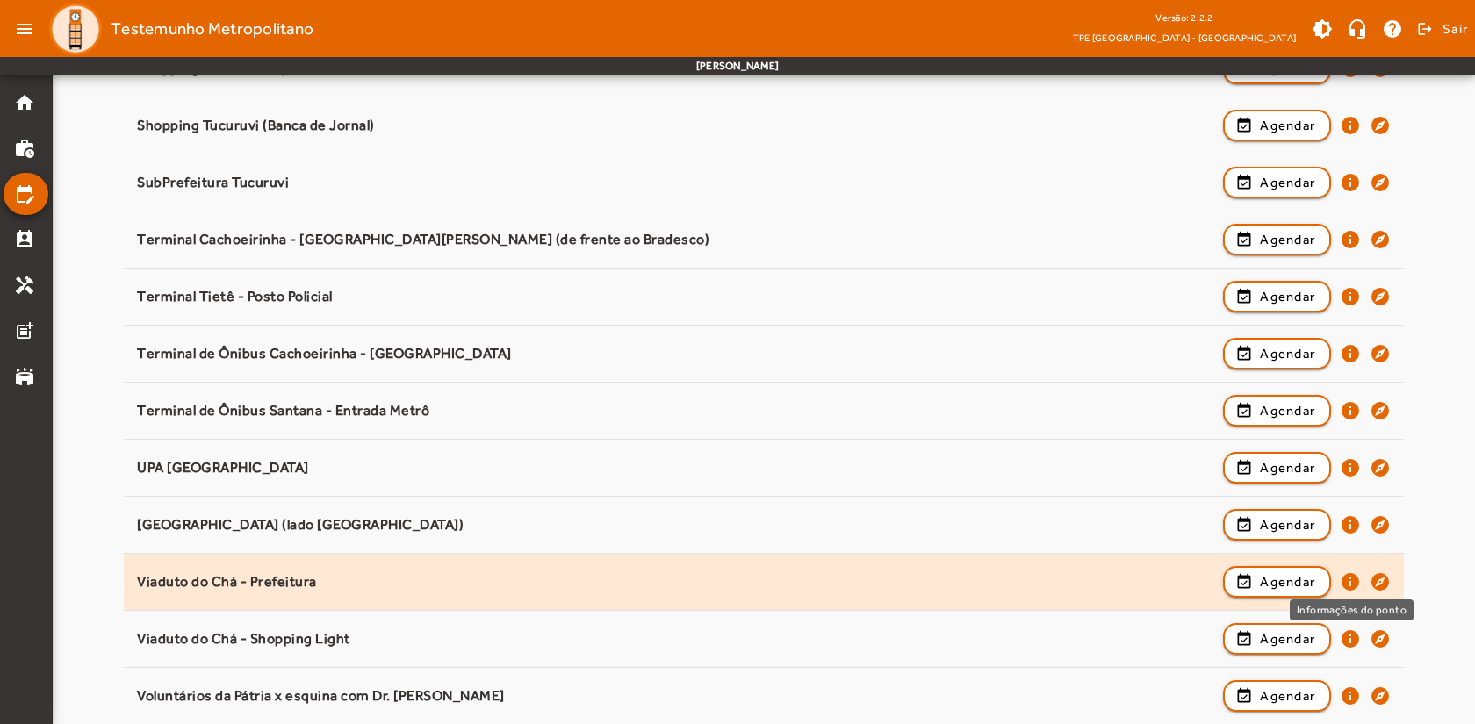
click at [1348, 580] on mat-icon "info" at bounding box center [1350, 581] width 21 height 21
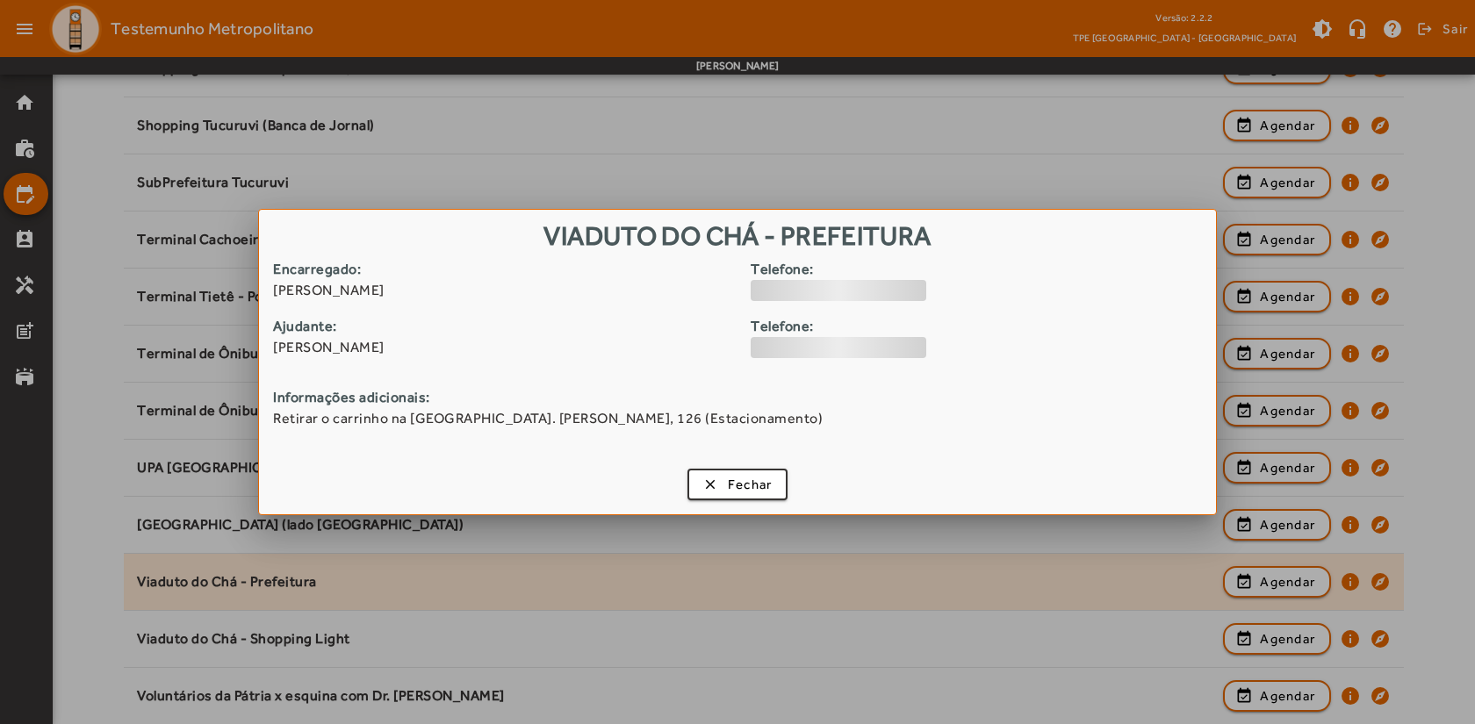
scroll to position [0, 0]
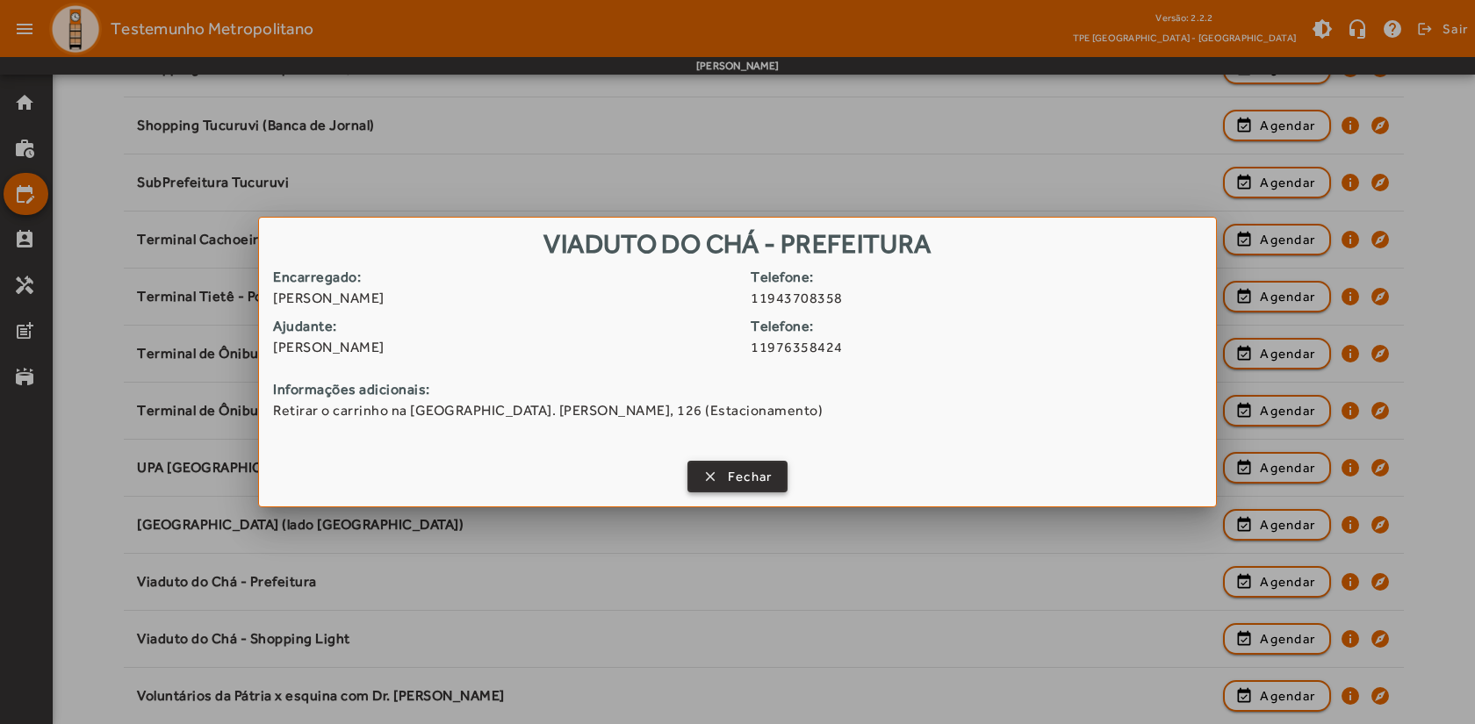
click at [757, 471] on span "Fechar" at bounding box center [750, 477] width 45 height 20
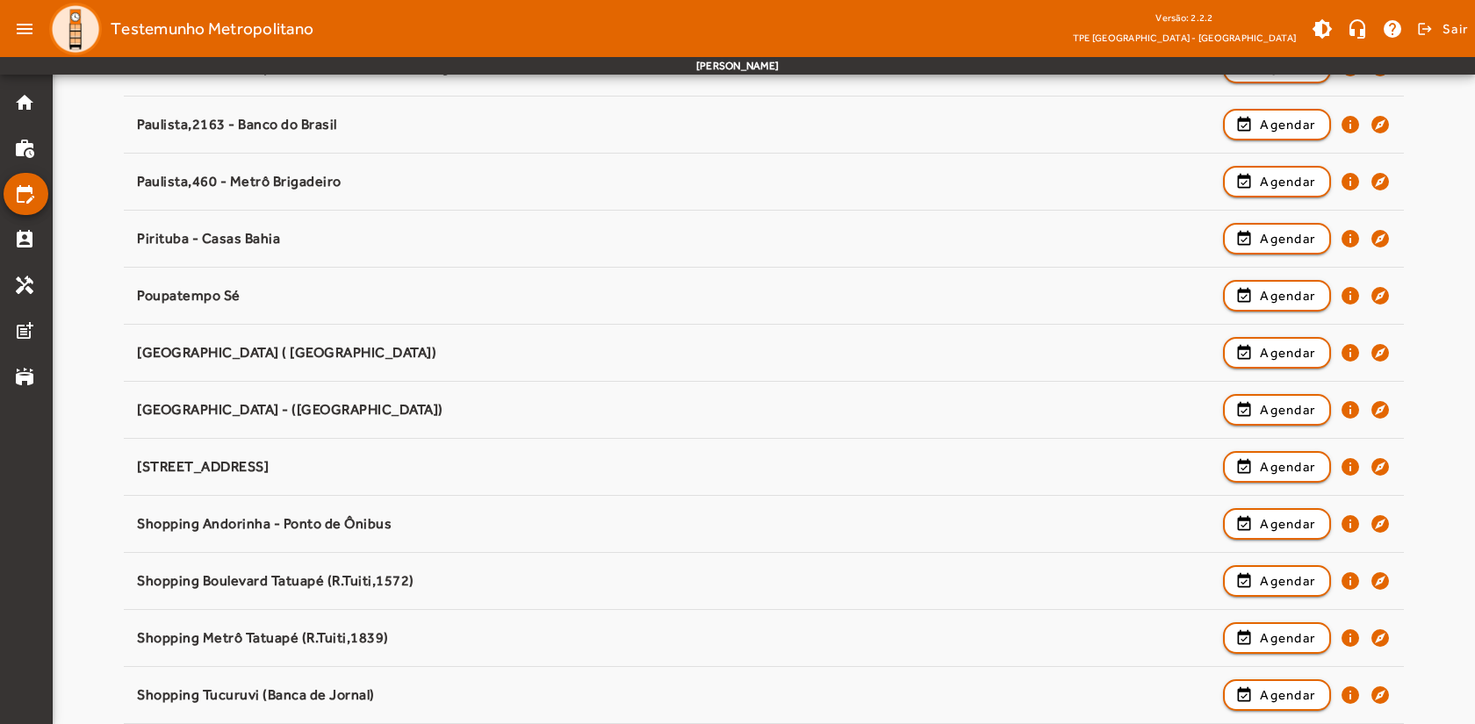
scroll to position [1609, 0]
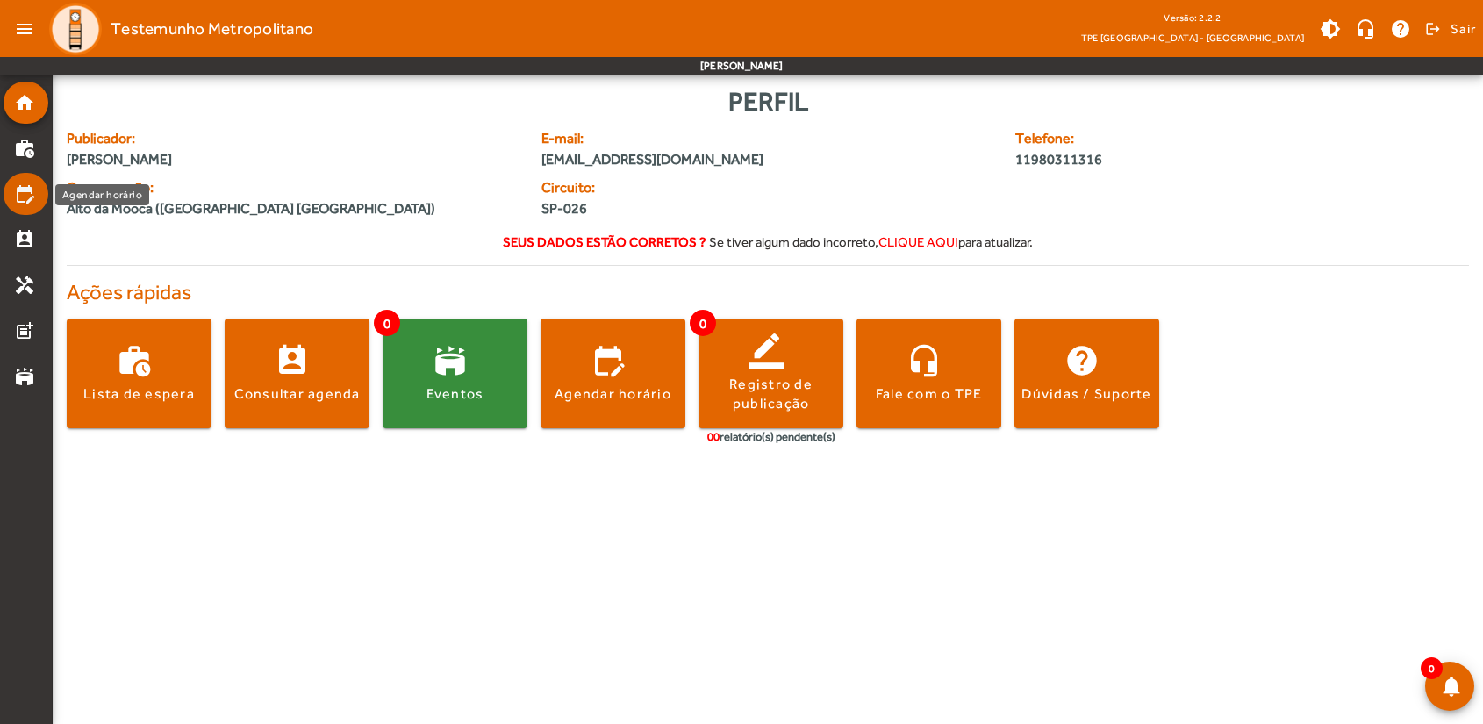
click at [23, 193] on mat-icon "edit_calendar" at bounding box center [24, 193] width 21 height 21
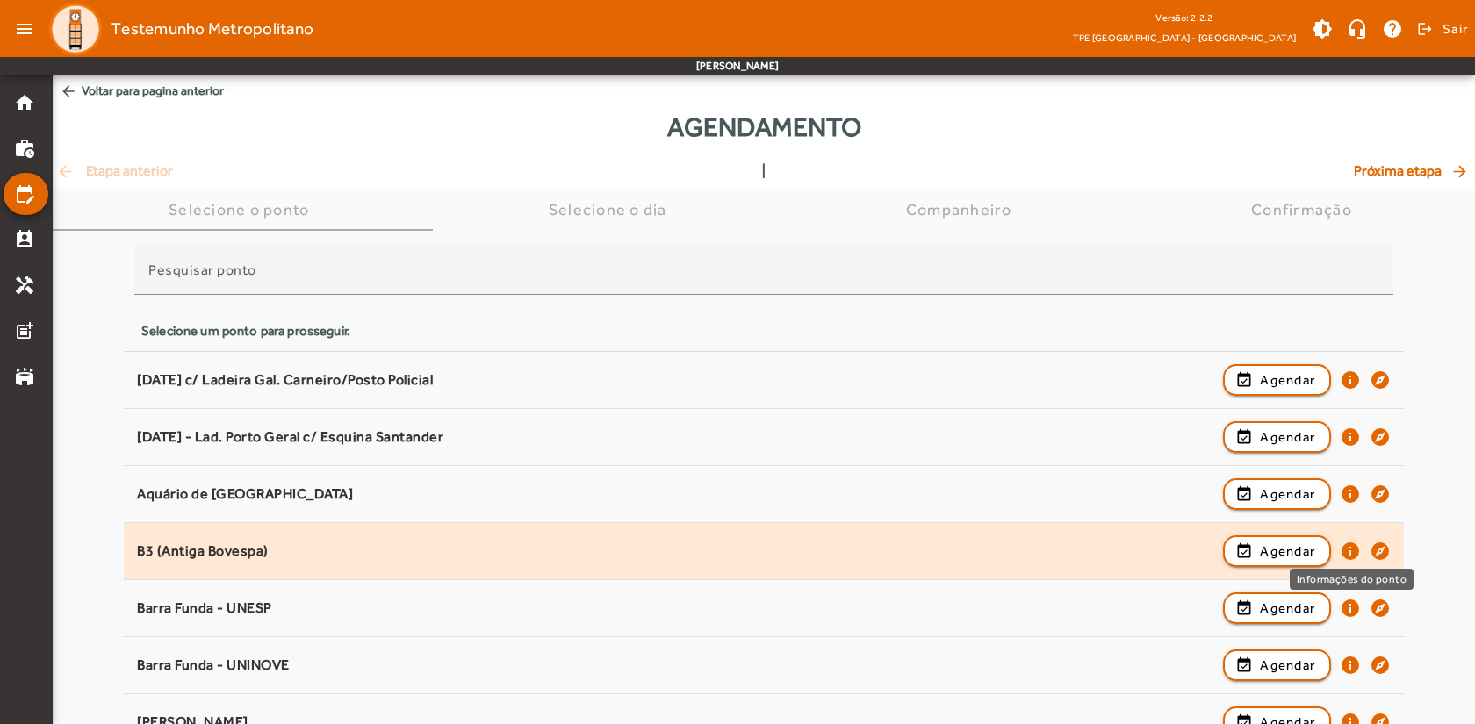
click at [1356, 550] on mat-icon "info" at bounding box center [1350, 551] width 21 height 21
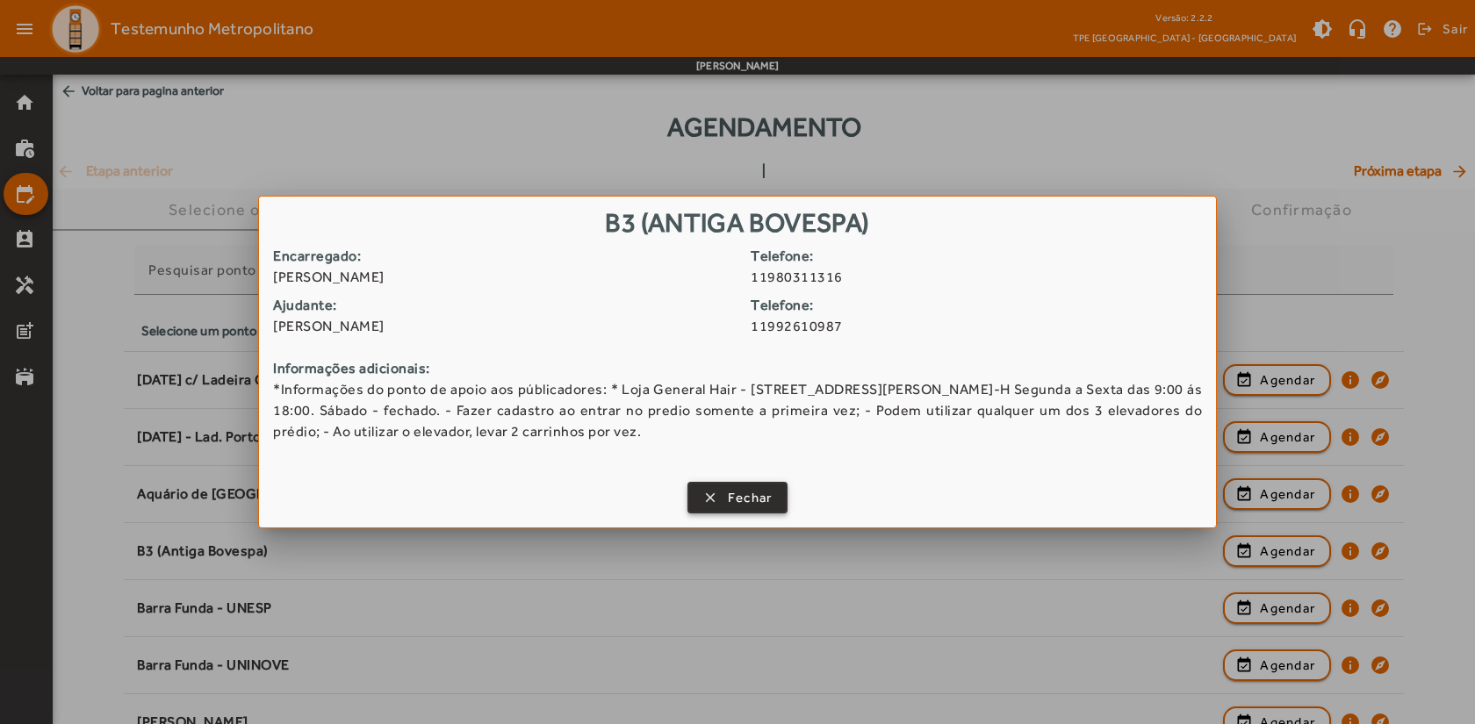
click at [749, 489] on span "Fechar" at bounding box center [750, 498] width 45 height 20
